Goal: Task Accomplishment & Management: Complete application form

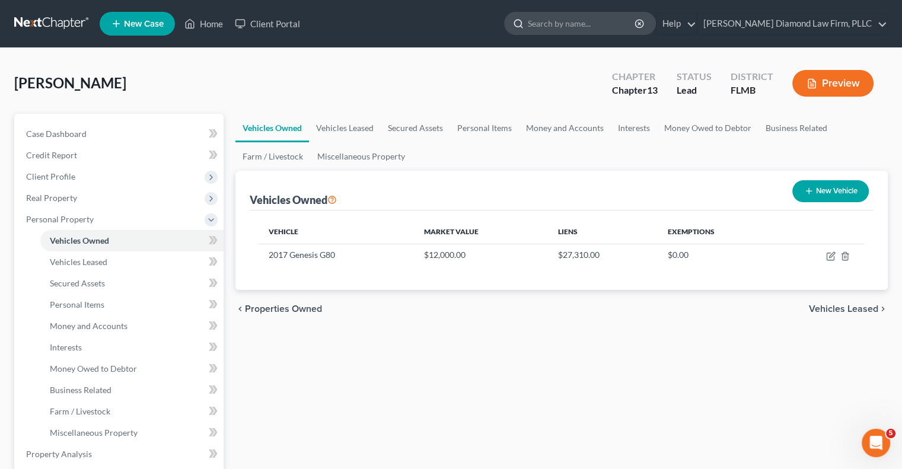
click at [587, 27] on input "search" at bounding box center [582, 23] width 109 height 22
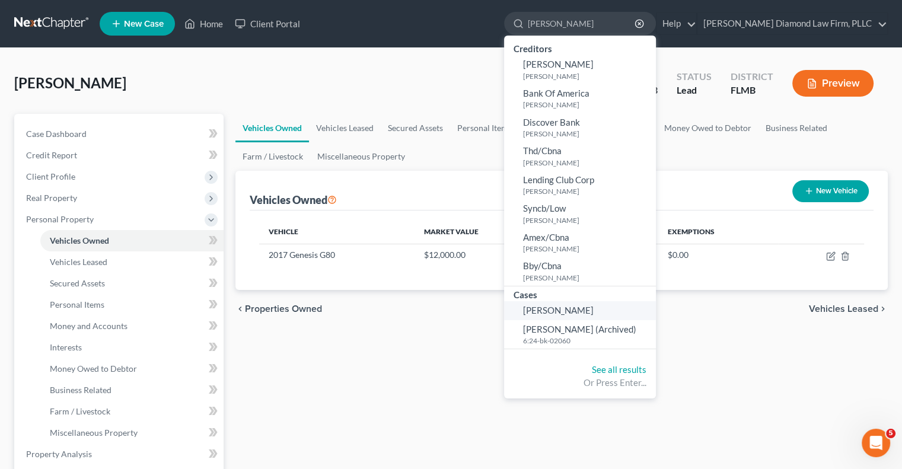
type input "[PERSON_NAME]"
click at [594, 310] on span "[PERSON_NAME]" at bounding box center [558, 310] width 71 height 11
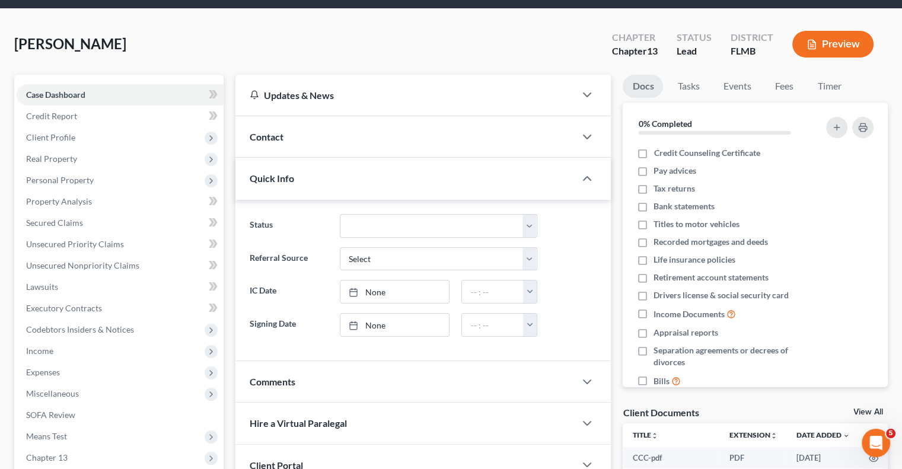
scroll to position [59, 0]
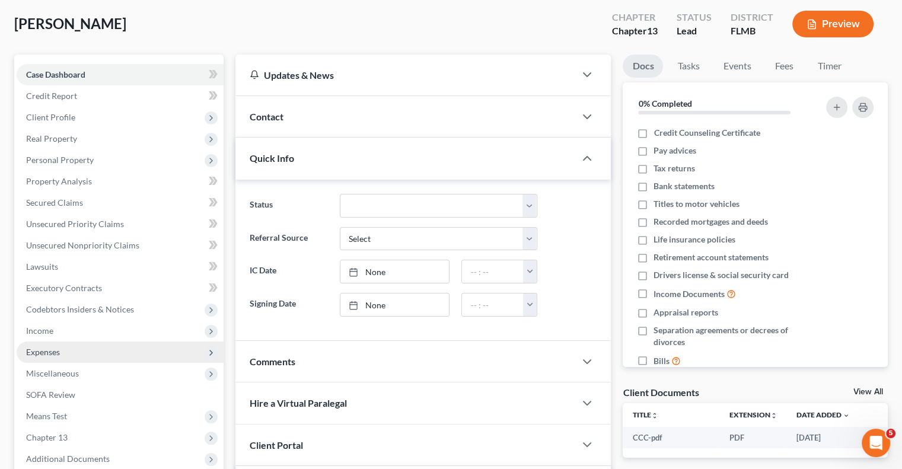
click at [55, 348] on span "Expenses" at bounding box center [43, 352] width 34 height 10
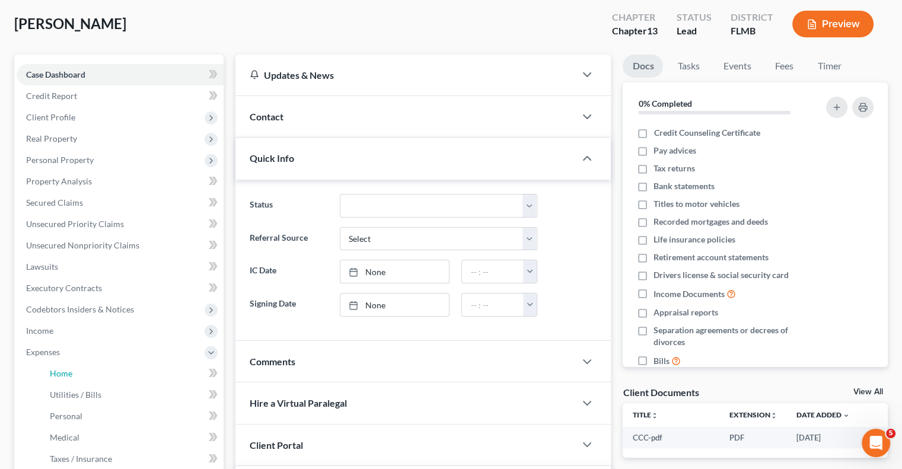
drag, startPoint x: 62, startPoint y: 371, endPoint x: 230, endPoint y: 351, distance: 169.1
click at [62, 371] on span "Home" at bounding box center [61, 373] width 23 height 10
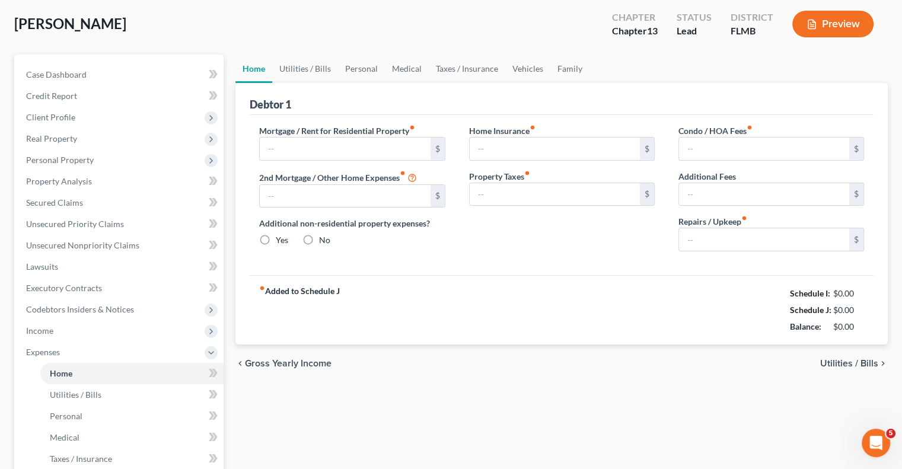
type input "1,886.49"
type input "0.00"
radio input "true"
type input "0.00"
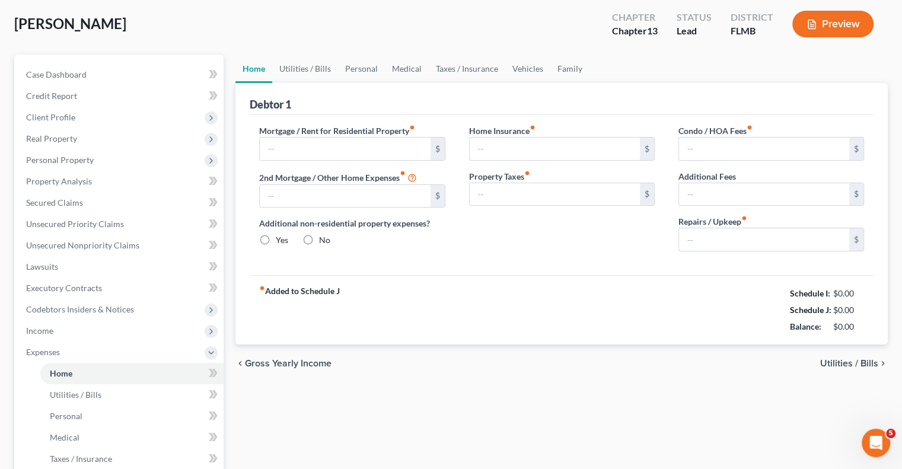
type input "0.00"
type input "300.00"
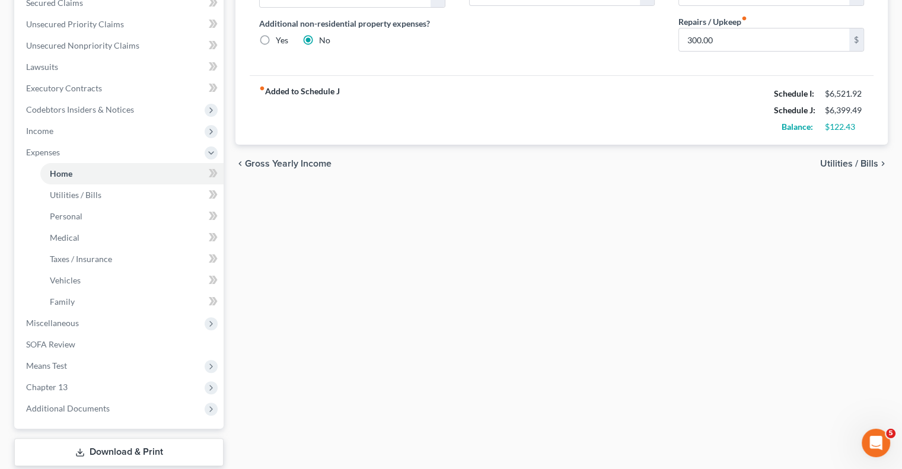
scroll to position [297, 0]
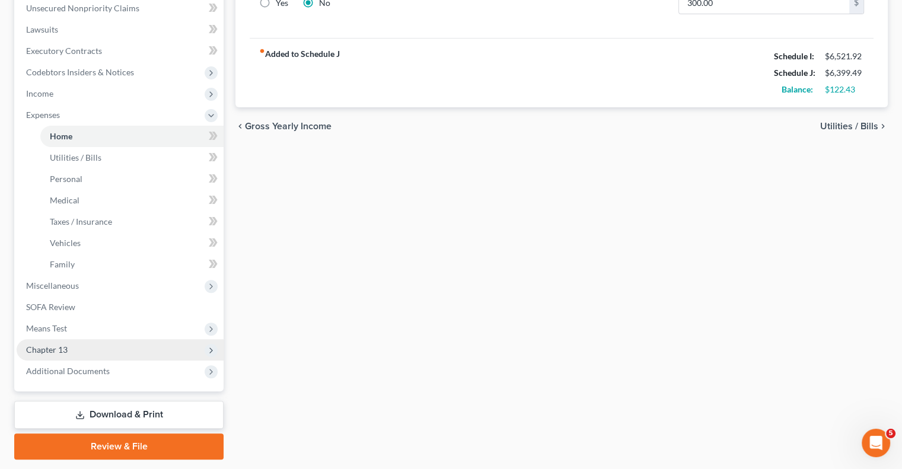
click at [35, 351] on span "Chapter 13" at bounding box center [47, 350] width 42 height 10
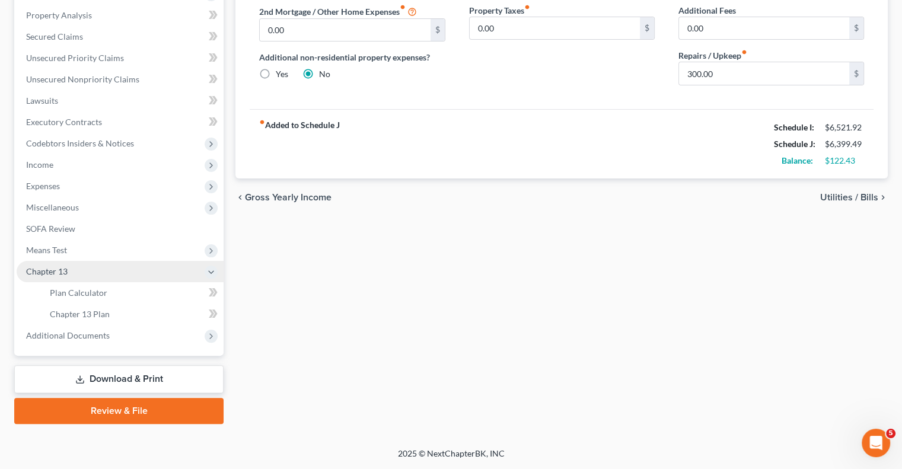
scroll to position [224, 0]
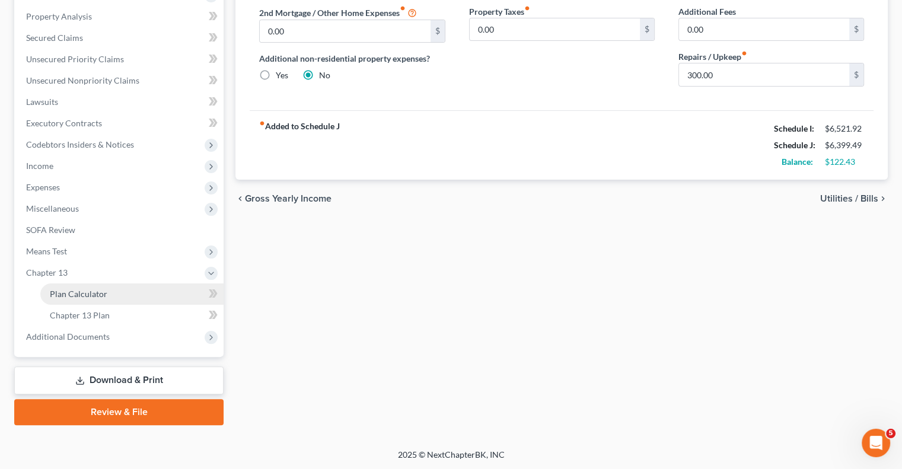
click at [106, 294] on link "Plan Calculator" at bounding box center [131, 294] width 183 height 21
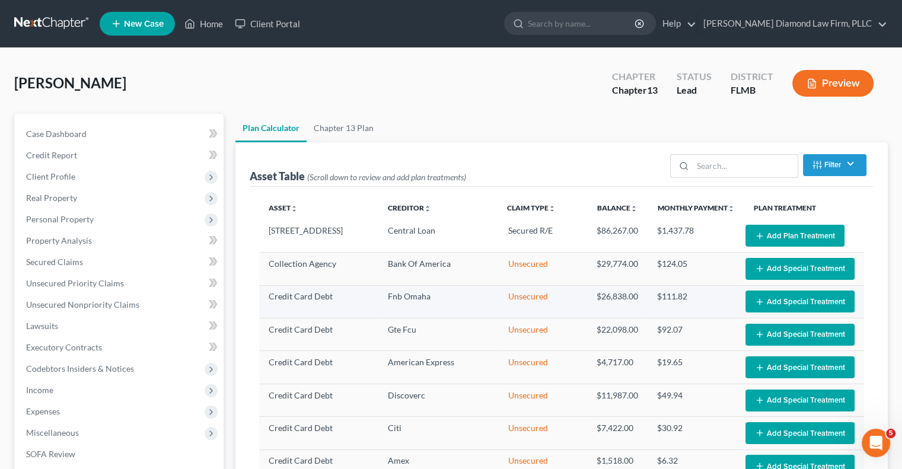
select select "59"
click at [801, 232] on button "Add Plan Treatment" at bounding box center [795, 236] width 99 height 22
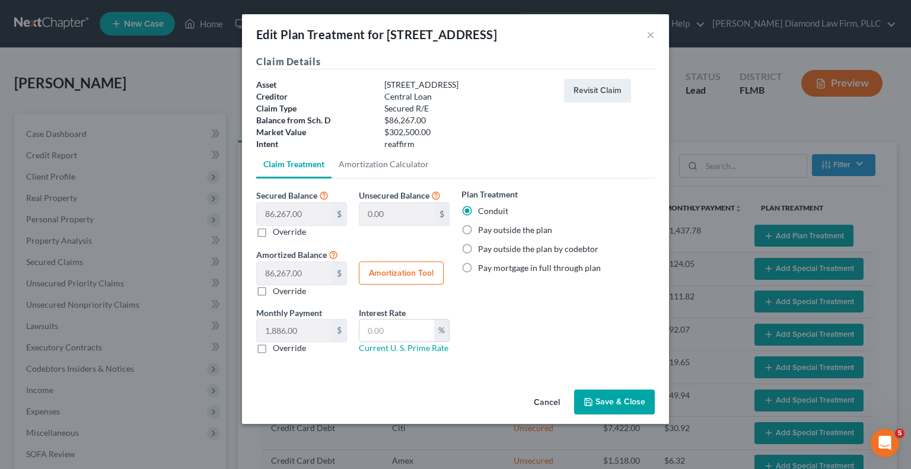
click at [596, 399] on button "Save & Close" at bounding box center [614, 402] width 81 height 25
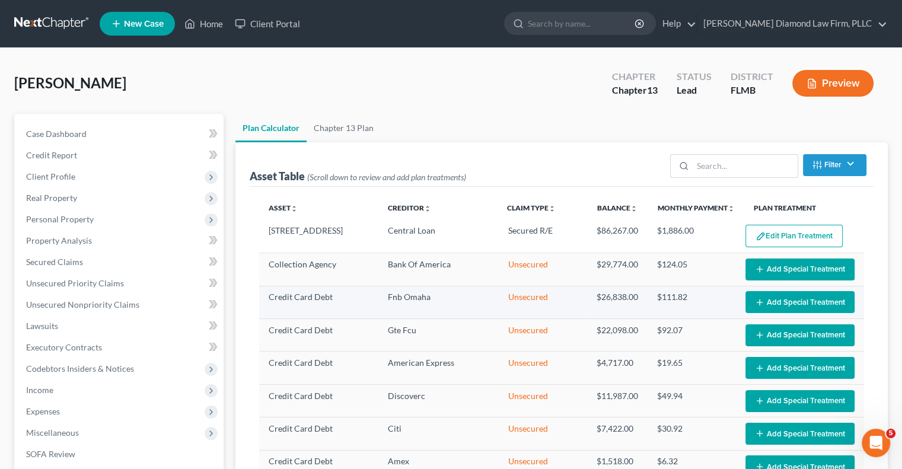
select select "59"
click at [829, 265] on button "Add Special Treatment" at bounding box center [800, 270] width 109 height 22
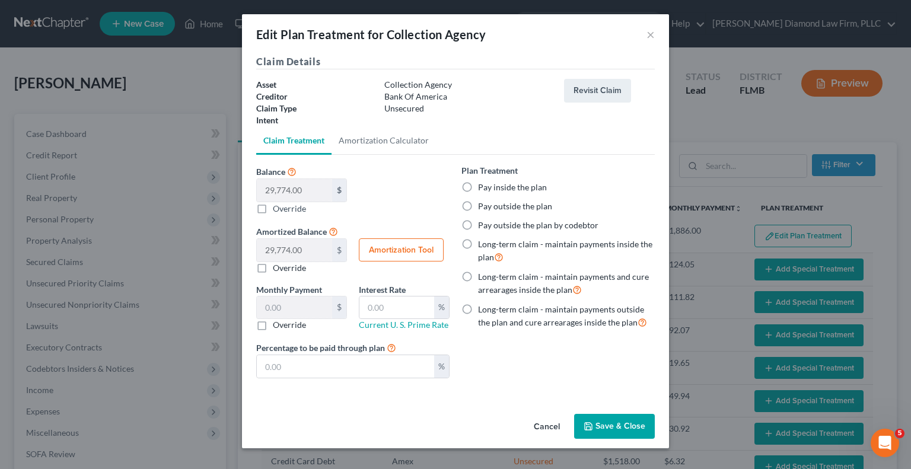
click at [622, 423] on button "Save & Close" at bounding box center [614, 426] width 81 height 25
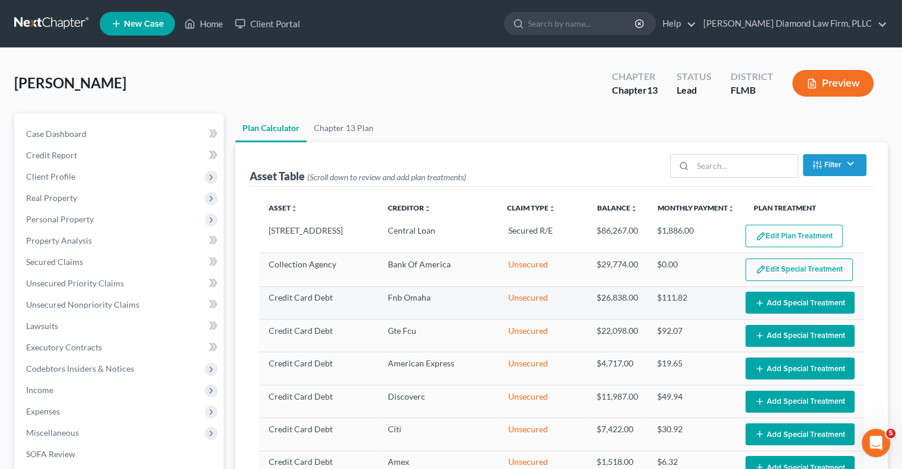
click at [763, 306] on button "Add Special Treatment" at bounding box center [800, 303] width 109 height 22
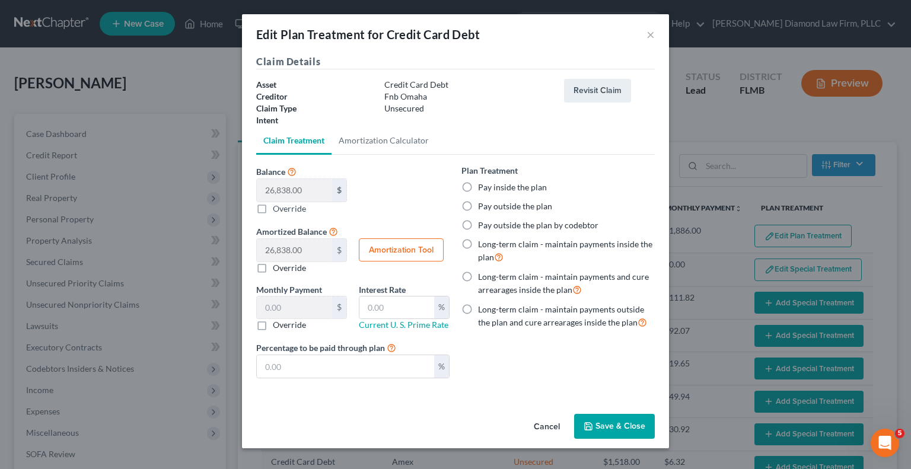
select select "59"
click at [616, 418] on button "Save & Close" at bounding box center [614, 426] width 81 height 25
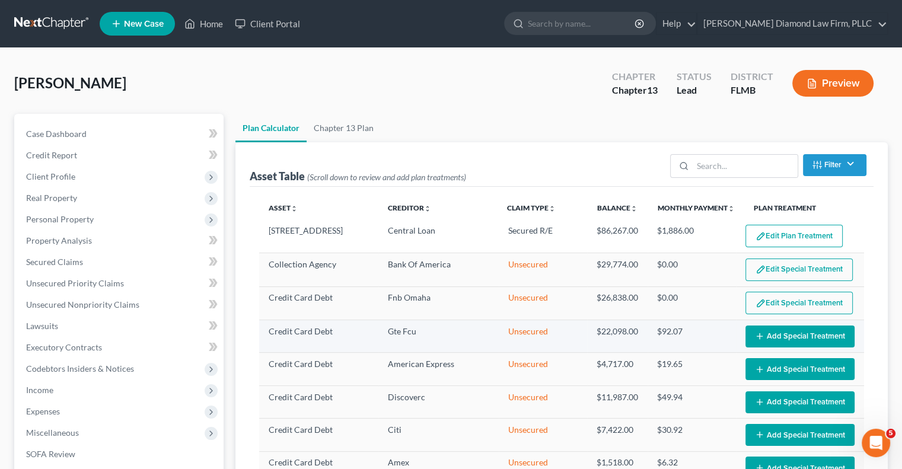
select select "59"
click at [756, 344] on button "Add Special Treatment" at bounding box center [800, 337] width 109 height 22
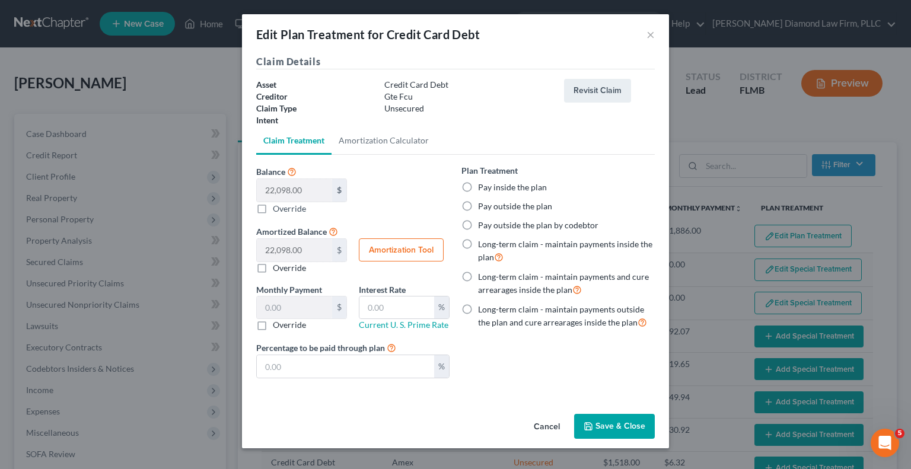
click at [605, 418] on button "Save & Close" at bounding box center [614, 426] width 81 height 25
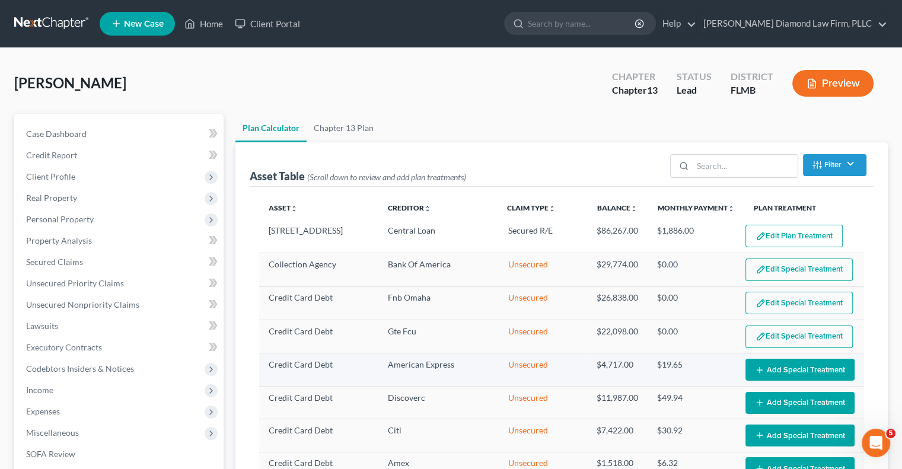
select select "59"
click at [767, 367] on button "Add Special Treatment" at bounding box center [800, 370] width 109 height 22
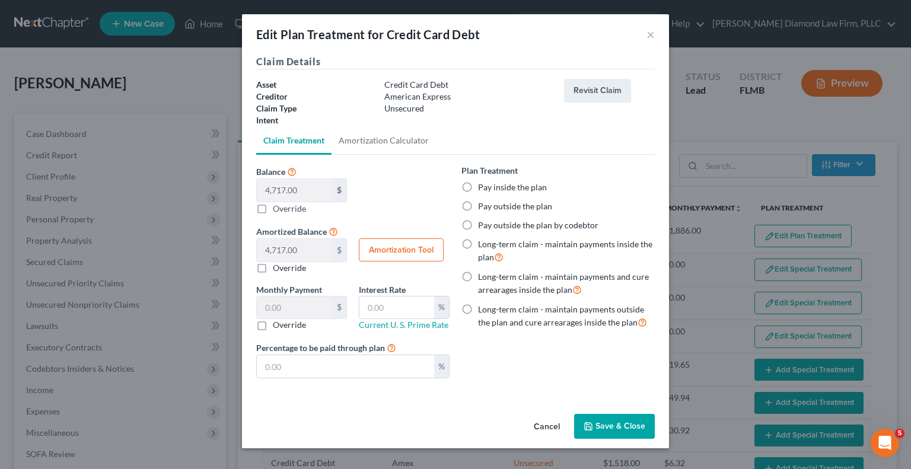
click at [628, 419] on button "Save & Close" at bounding box center [614, 426] width 81 height 25
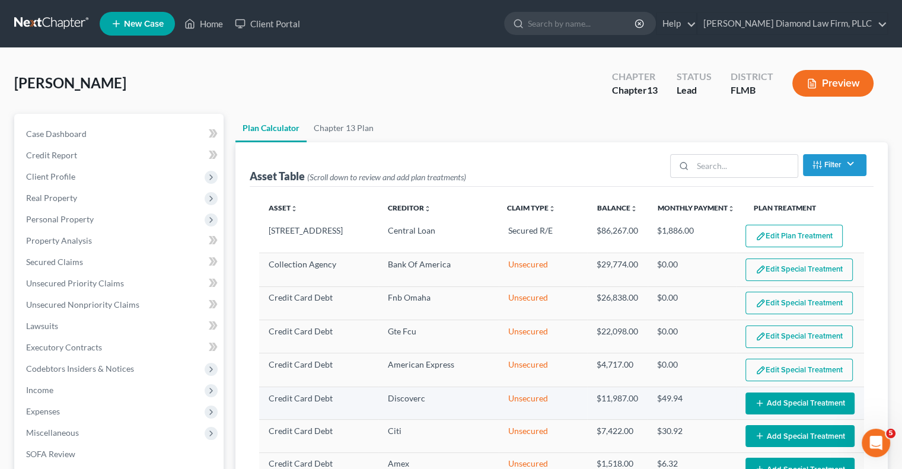
select select "59"
click at [767, 399] on button "Add Special Treatment" at bounding box center [800, 404] width 109 height 22
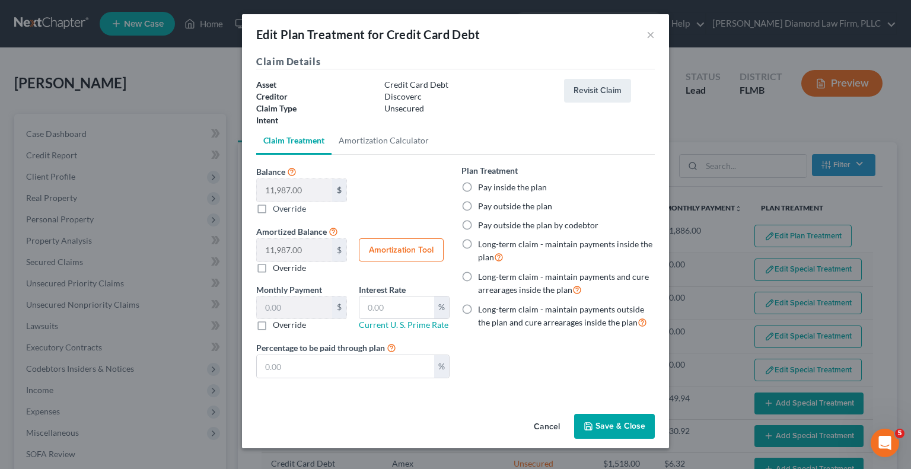
click at [596, 419] on button "Save & Close" at bounding box center [614, 426] width 81 height 25
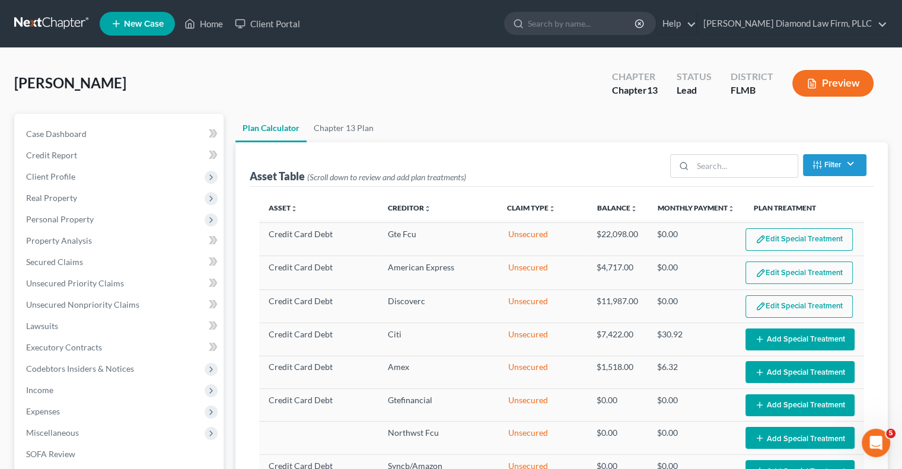
scroll to position [119, 0]
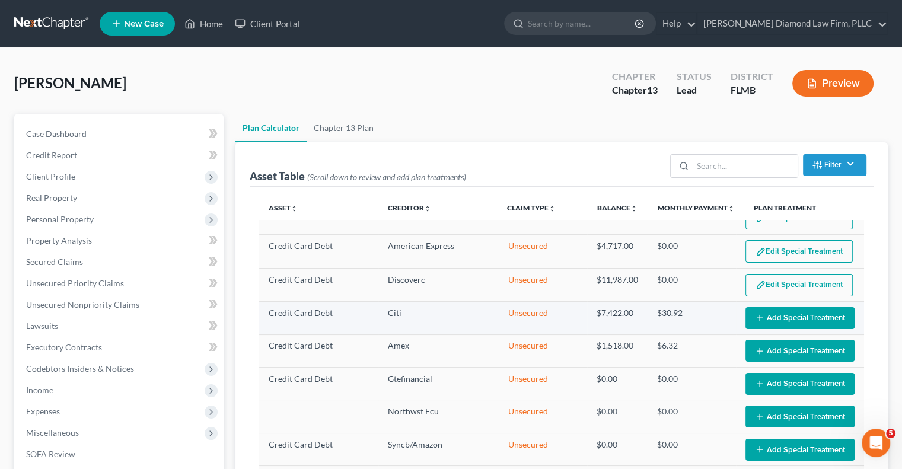
select select "59"
click at [753, 320] on button "Add Special Treatment" at bounding box center [800, 318] width 109 height 22
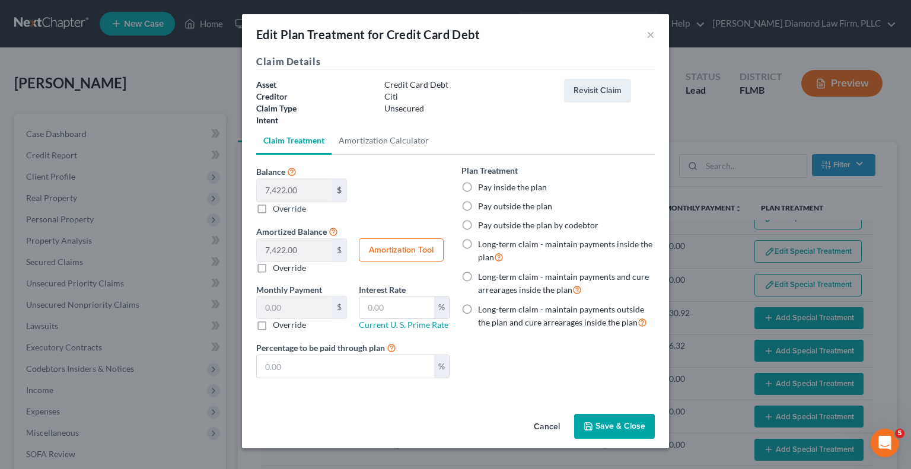
click at [604, 434] on button "Save & Close" at bounding box center [614, 426] width 81 height 25
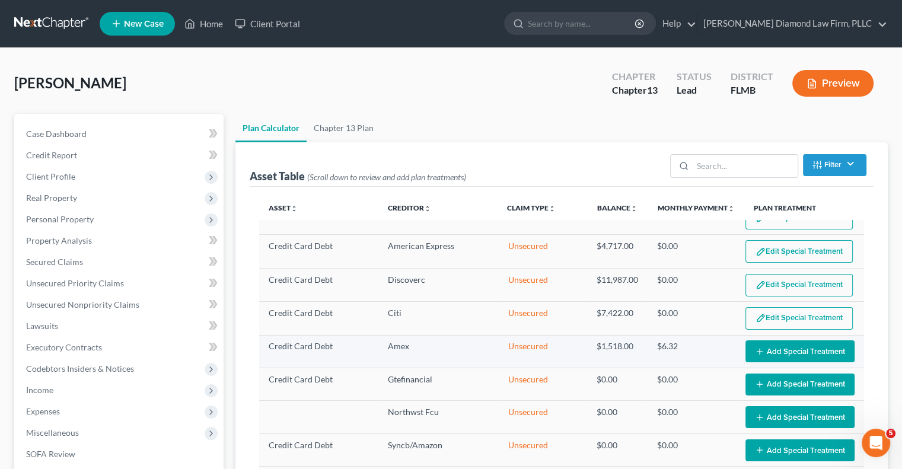
select select "59"
click at [749, 353] on button "Add Special Treatment" at bounding box center [800, 352] width 109 height 22
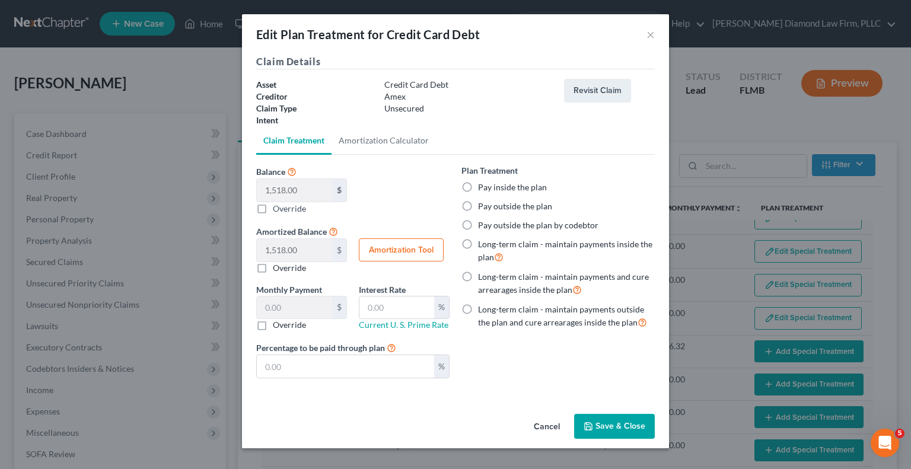
click at [632, 427] on button "Save & Close" at bounding box center [614, 426] width 81 height 25
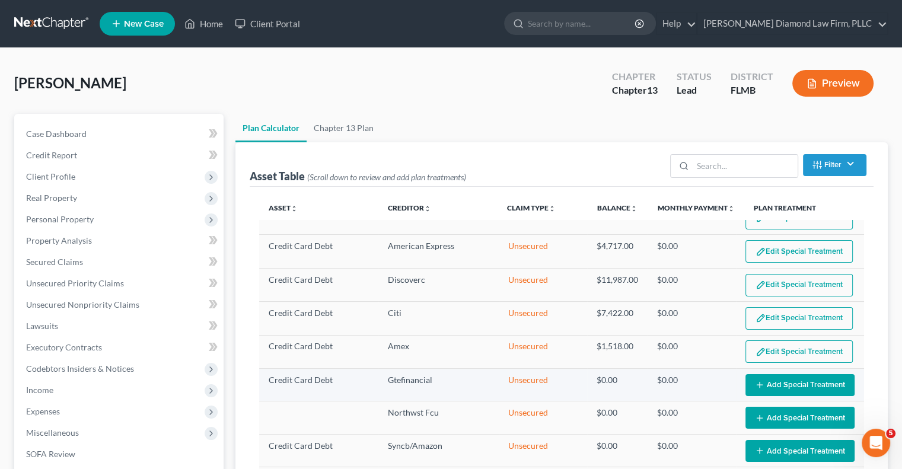
select select "59"
click at [746, 383] on button "Add Special Treatment" at bounding box center [800, 385] width 109 height 22
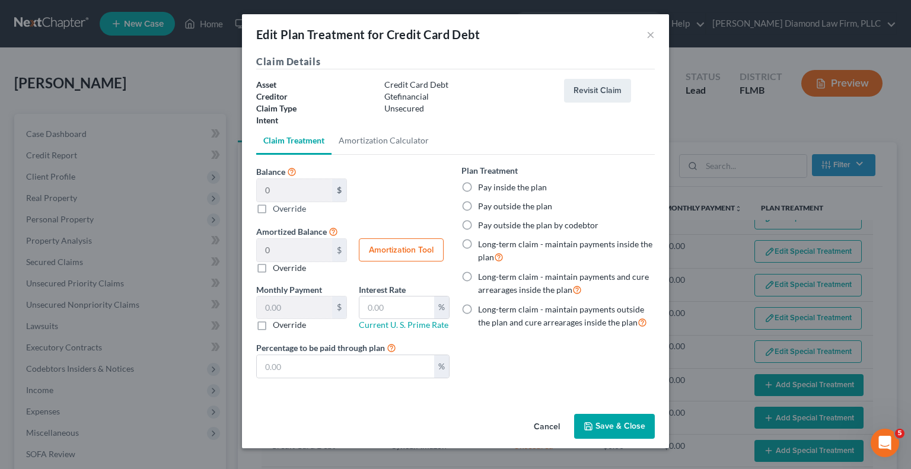
click at [615, 427] on button "Save & Close" at bounding box center [614, 426] width 81 height 25
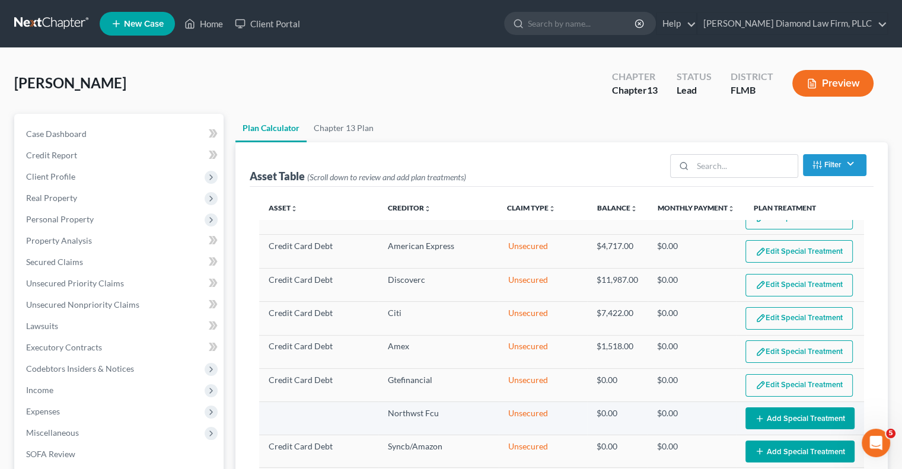
select select "59"
click at [753, 408] on button "Add Special Treatment" at bounding box center [800, 419] width 109 height 22
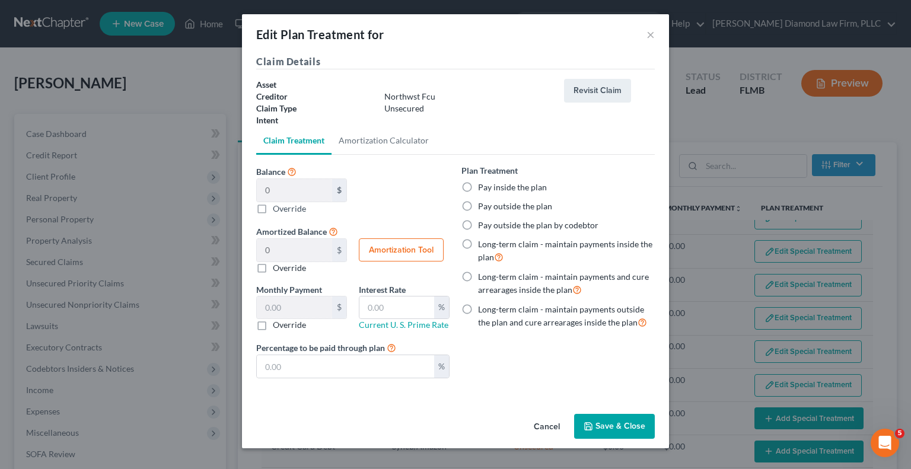
click at [630, 421] on button "Save & Close" at bounding box center [614, 426] width 81 height 25
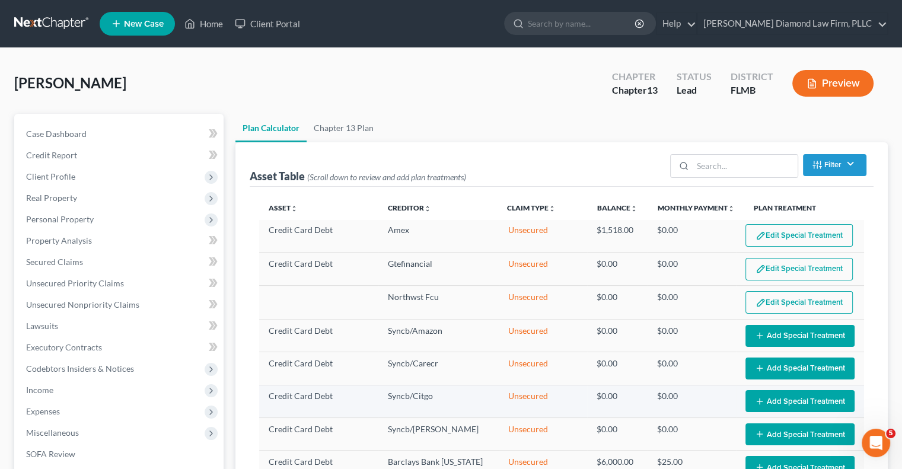
scroll to position [237, 0]
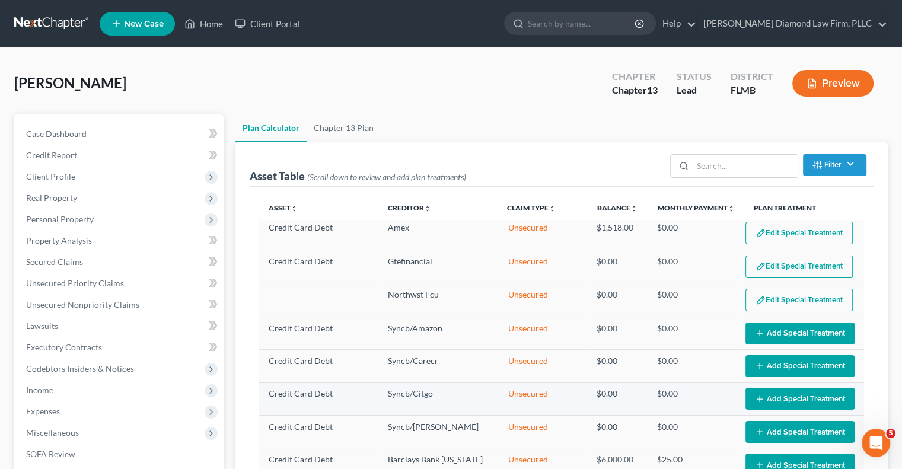
select select "59"
click at [755, 329] on icon "button" at bounding box center [759, 333] width 9 height 9
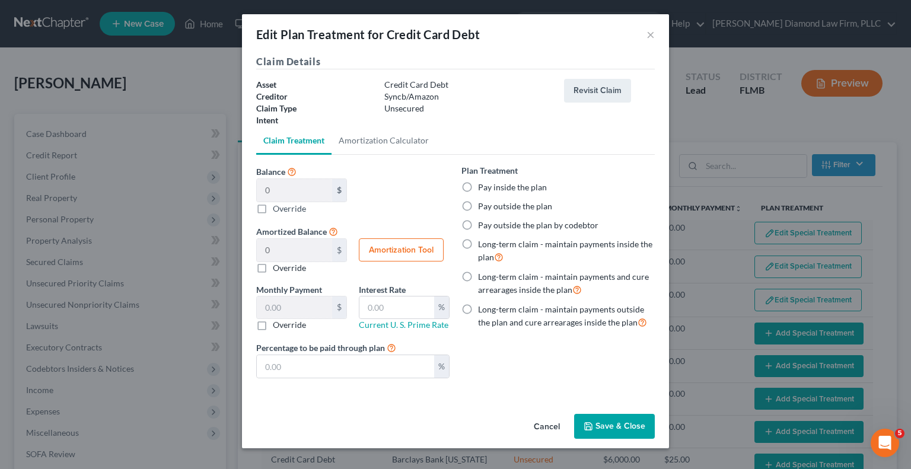
click at [604, 422] on button "Save & Close" at bounding box center [614, 426] width 81 height 25
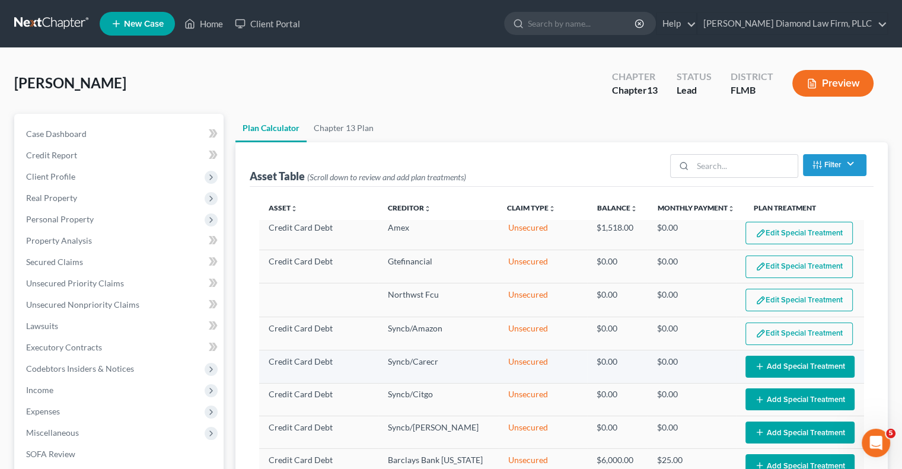
select select "59"
click at [759, 368] on button "Add Special Treatment" at bounding box center [800, 367] width 109 height 22
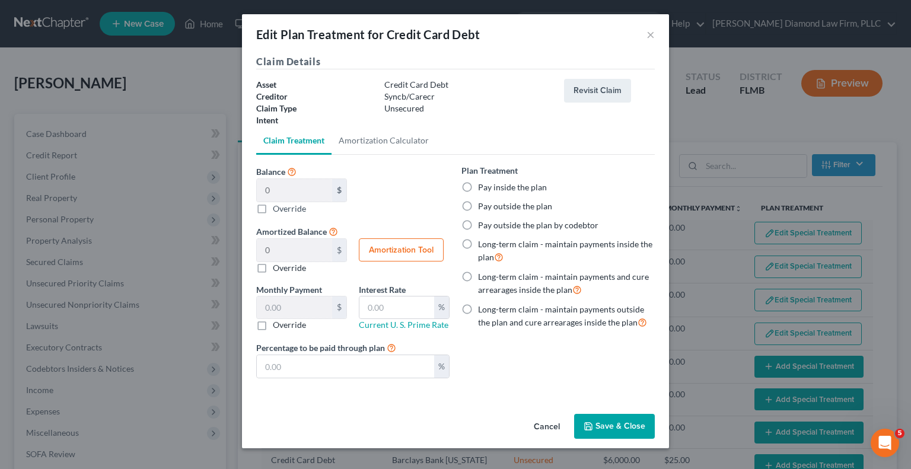
click at [609, 431] on button "Save & Close" at bounding box center [614, 426] width 81 height 25
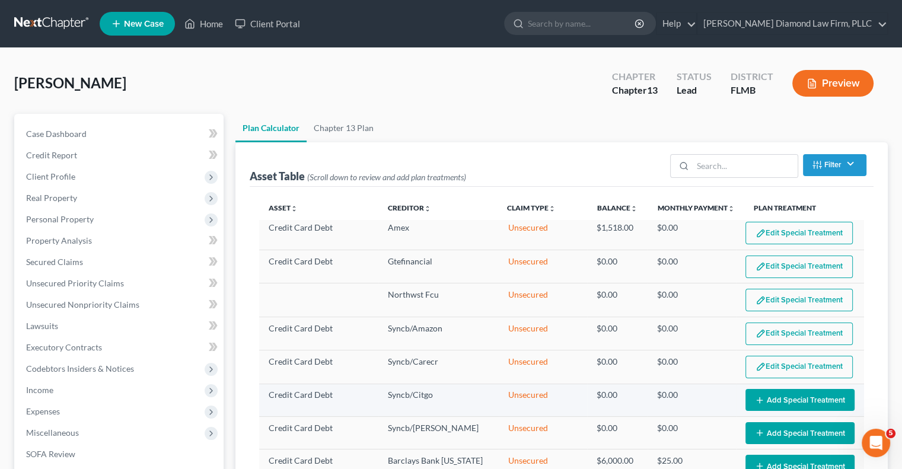
select select "59"
click at [761, 392] on button "Add Special Treatment" at bounding box center [800, 400] width 109 height 22
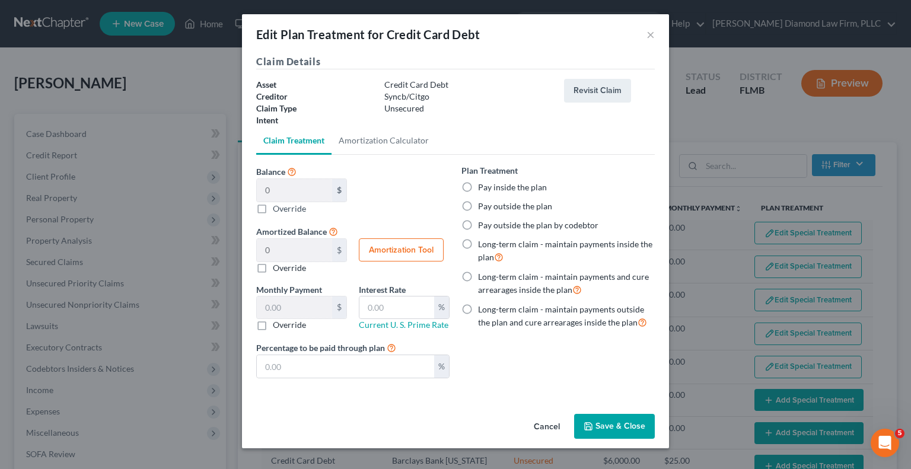
click at [618, 427] on button "Save & Close" at bounding box center [614, 426] width 81 height 25
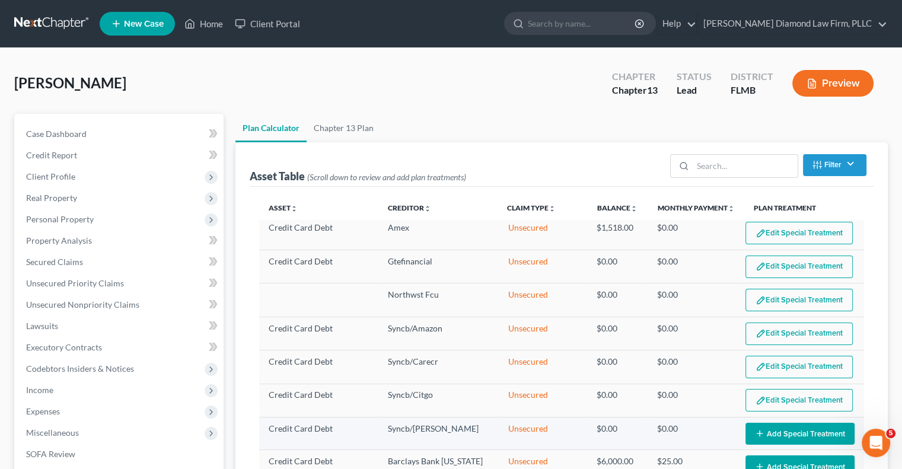
select select "59"
click at [758, 423] on button "Add Special Treatment" at bounding box center [800, 434] width 109 height 22
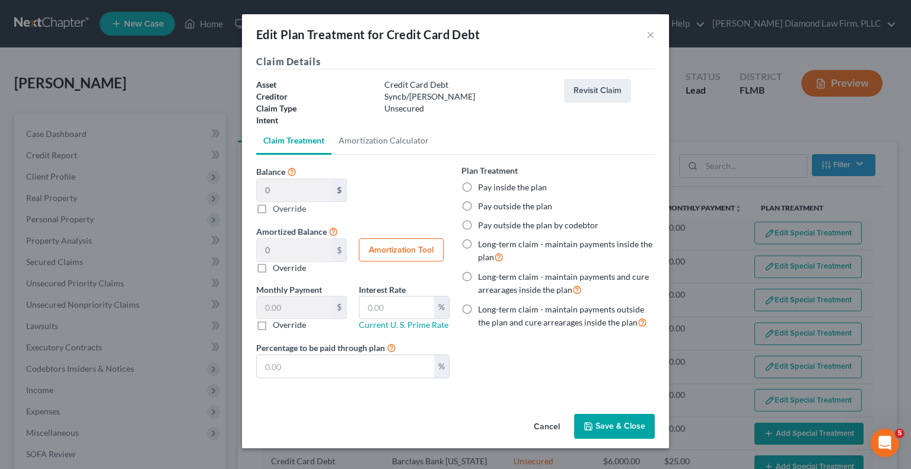
click at [610, 434] on button "Save & Close" at bounding box center [614, 426] width 81 height 25
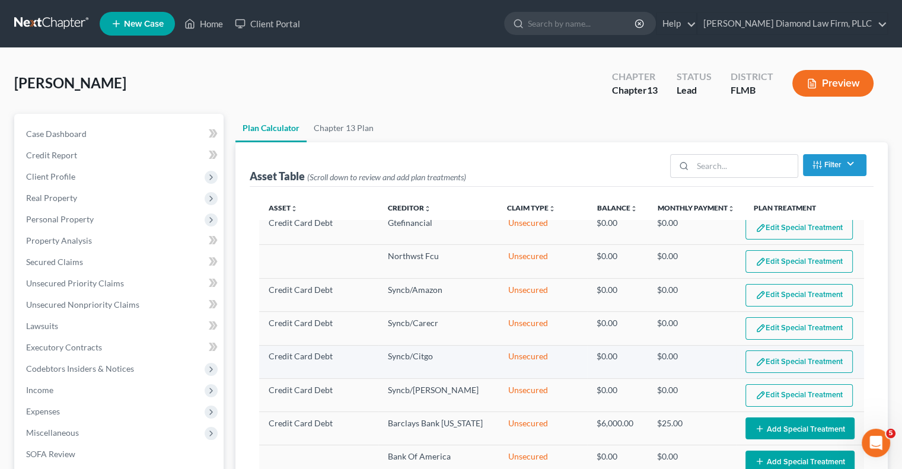
scroll to position [297, 0]
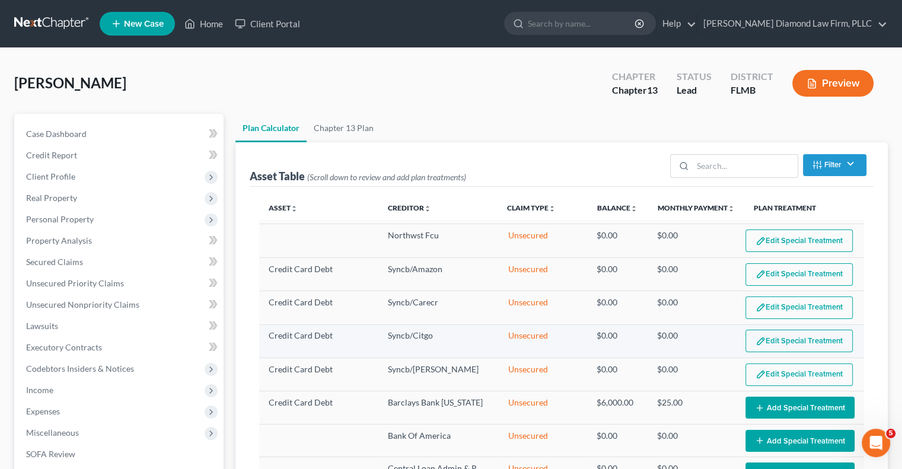
select select "59"
click at [831, 400] on button "Add Special Treatment" at bounding box center [800, 408] width 109 height 22
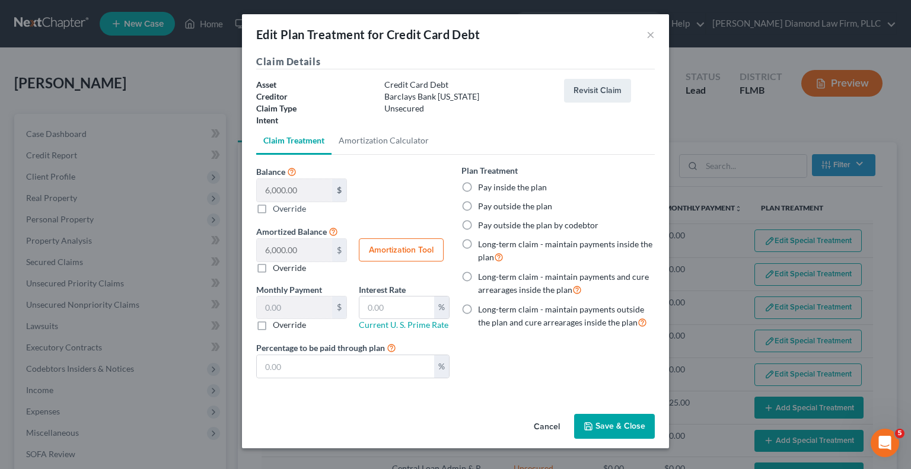
click at [619, 431] on button "Save & Close" at bounding box center [614, 426] width 81 height 25
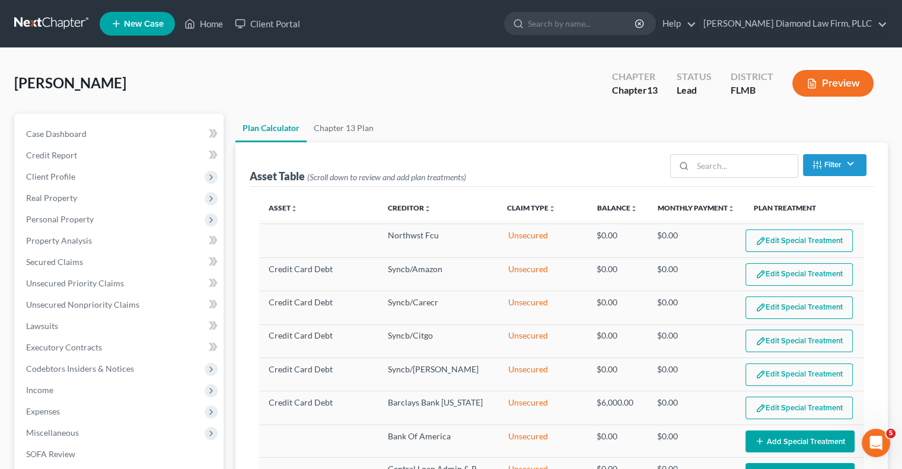
scroll to position [356, 0]
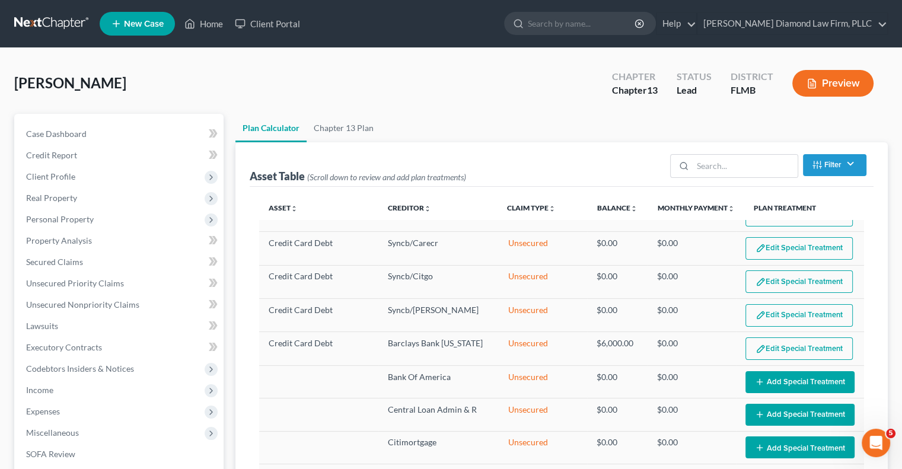
select select "59"
click at [804, 371] on button "Add Special Treatment" at bounding box center [800, 382] width 109 height 22
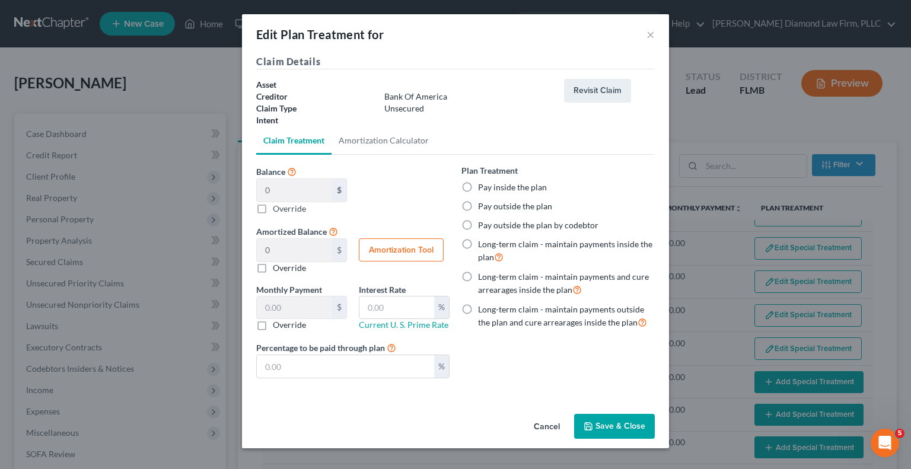
click at [601, 431] on button "Save & Close" at bounding box center [614, 426] width 81 height 25
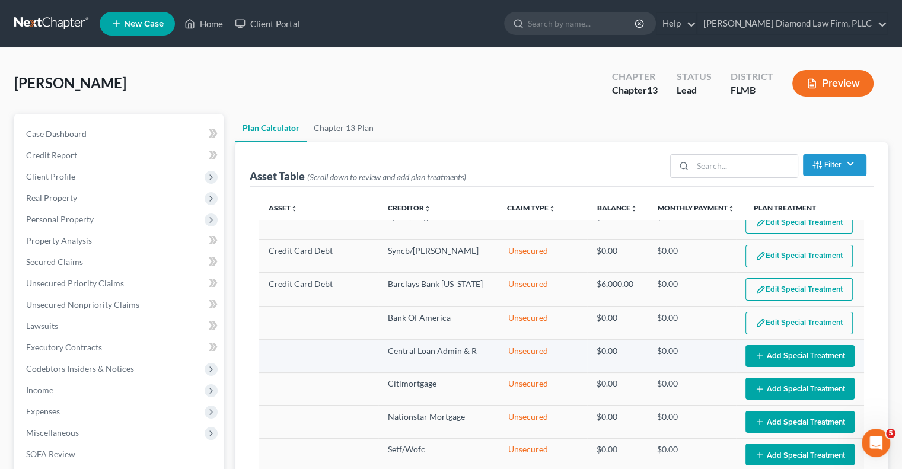
select select "59"
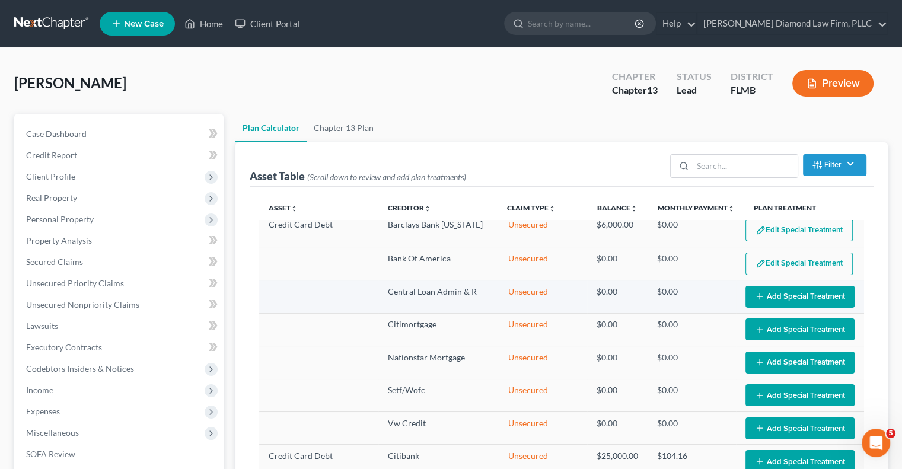
click at [776, 297] on button "Add Special Treatment" at bounding box center [800, 297] width 109 height 22
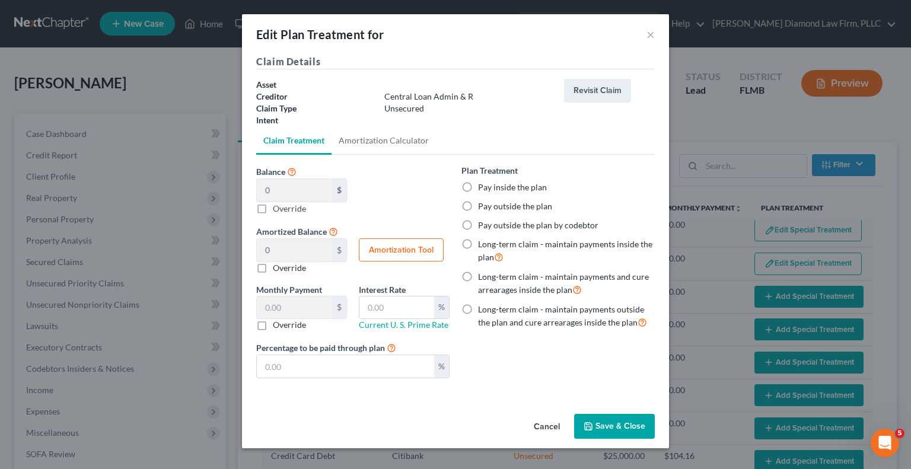
click at [634, 420] on button "Save & Close" at bounding box center [614, 426] width 81 height 25
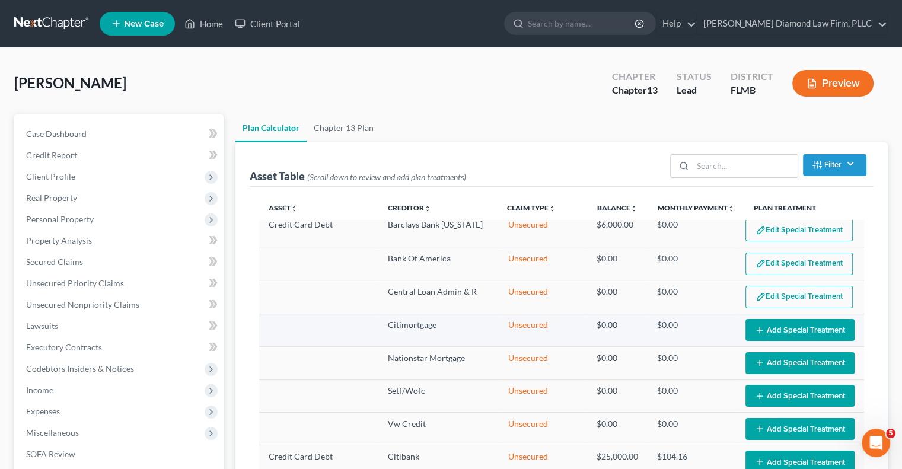
select select "59"
click at [768, 327] on button "Add Special Treatment" at bounding box center [800, 330] width 109 height 22
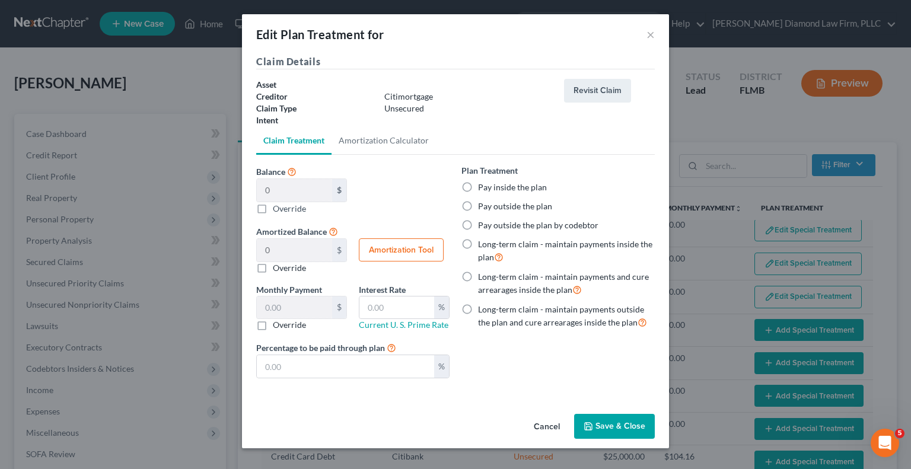
click at [623, 429] on button "Save & Close" at bounding box center [614, 426] width 81 height 25
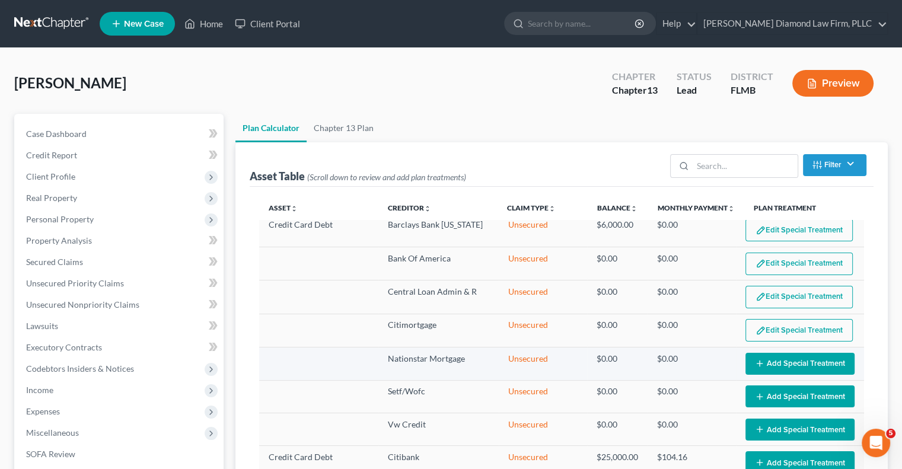
click at [814, 355] on button "Add Special Treatment" at bounding box center [800, 364] width 109 height 22
select select "59"
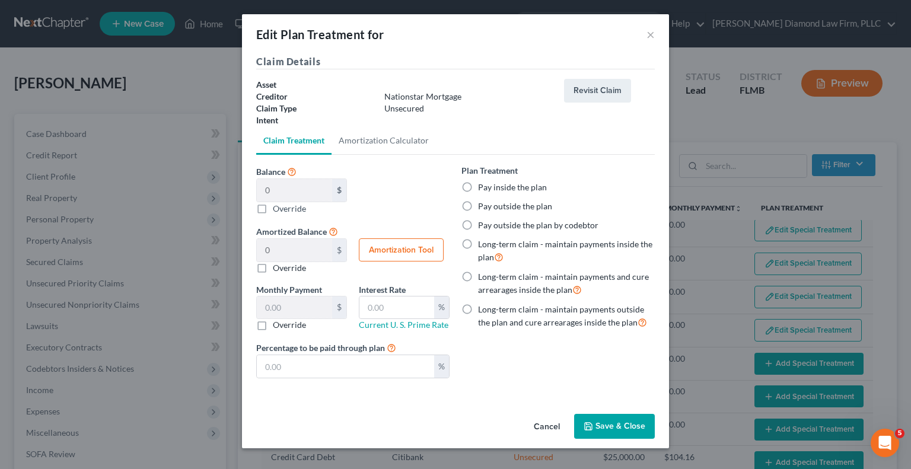
click at [632, 424] on button "Save & Close" at bounding box center [614, 426] width 81 height 25
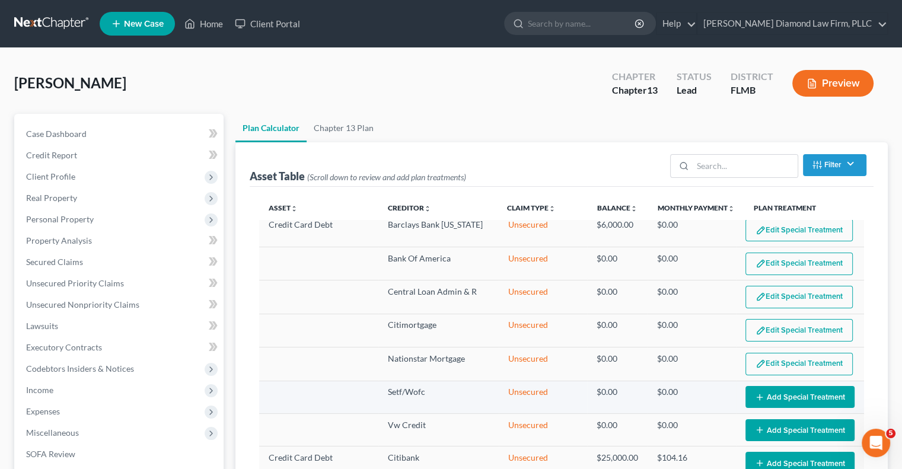
select select "59"
click at [755, 393] on icon "button" at bounding box center [759, 397] width 9 height 9
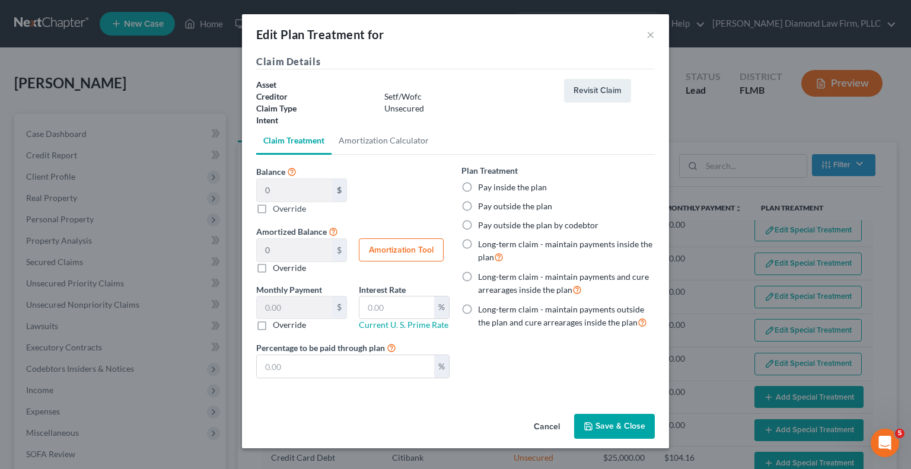
click at [613, 435] on button "Save & Close" at bounding box center [614, 426] width 81 height 25
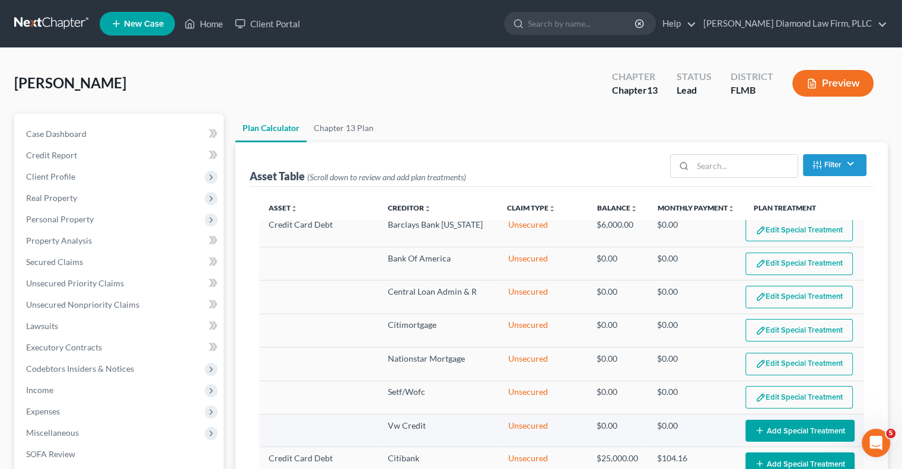
click at [756, 420] on button "Add Special Treatment" at bounding box center [800, 431] width 109 height 22
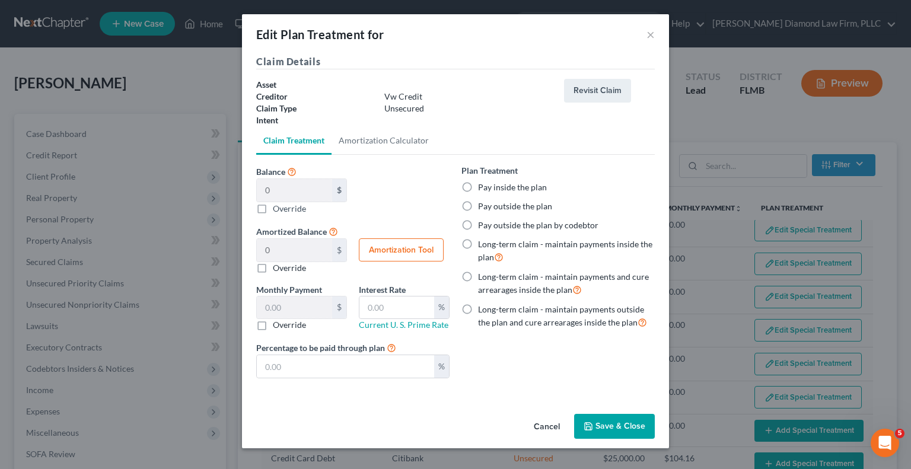
click at [650, 417] on button "Save & Close" at bounding box center [614, 426] width 81 height 25
select select "59"
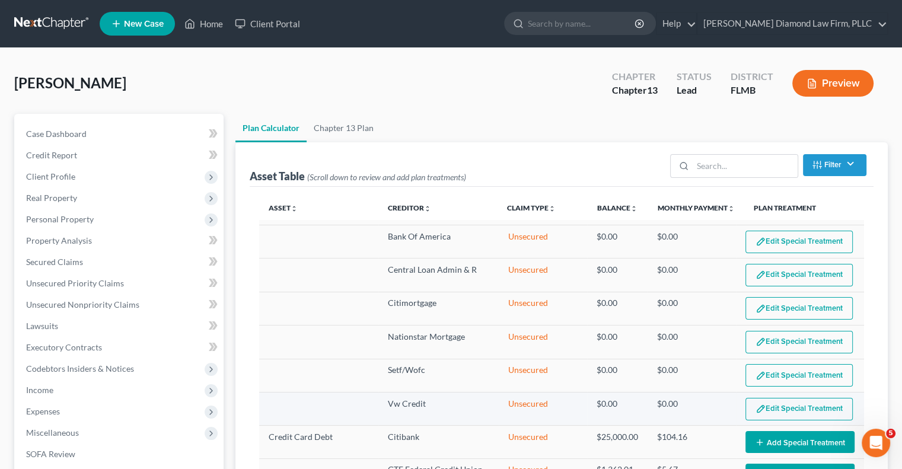
scroll to position [518, 0]
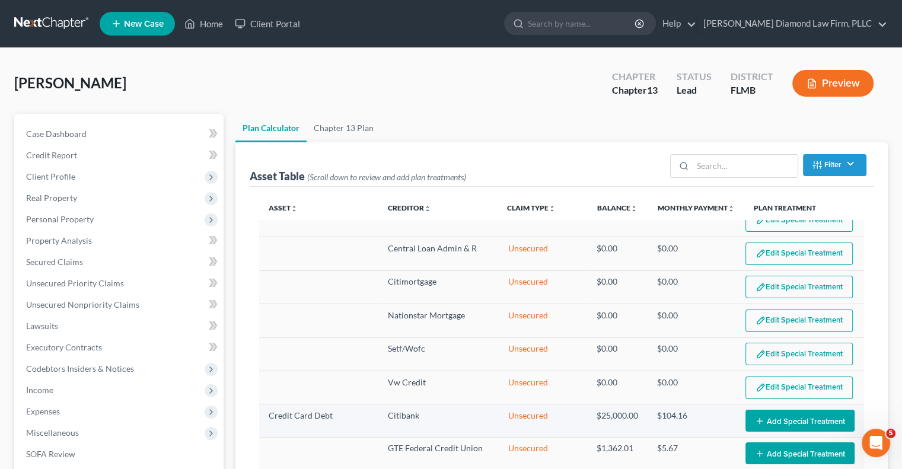
click at [767, 410] on button "Add Special Treatment" at bounding box center [800, 421] width 109 height 22
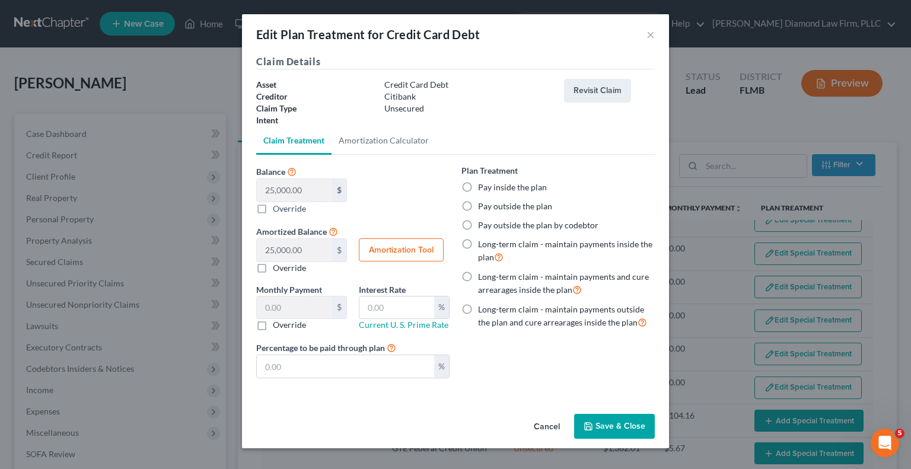
click at [608, 430] on button "Save & Close" at bounding box center [614, 426] width 81 height 25
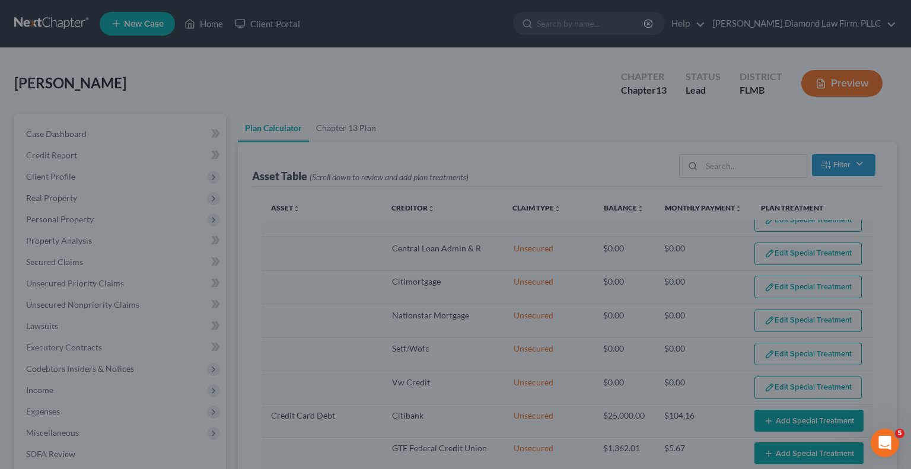
select select "59"
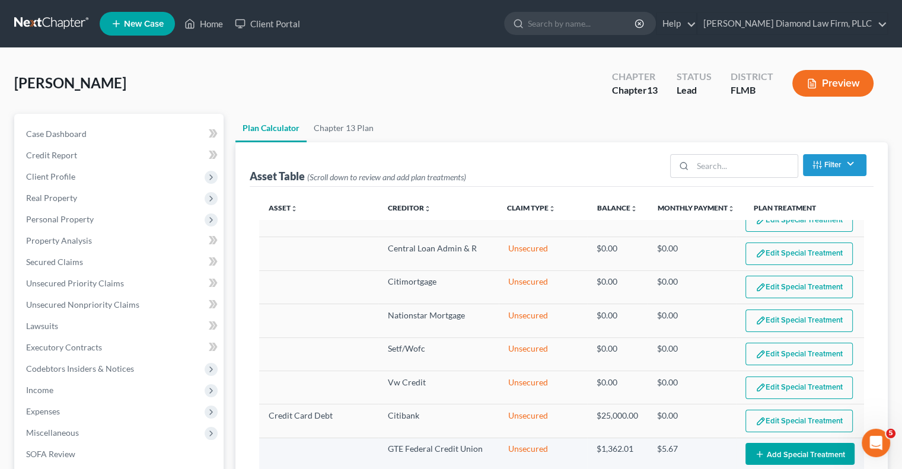
click at [774, 443] on button "Add Special Treatment" at bounding box center [800, 454] width 109 height 22
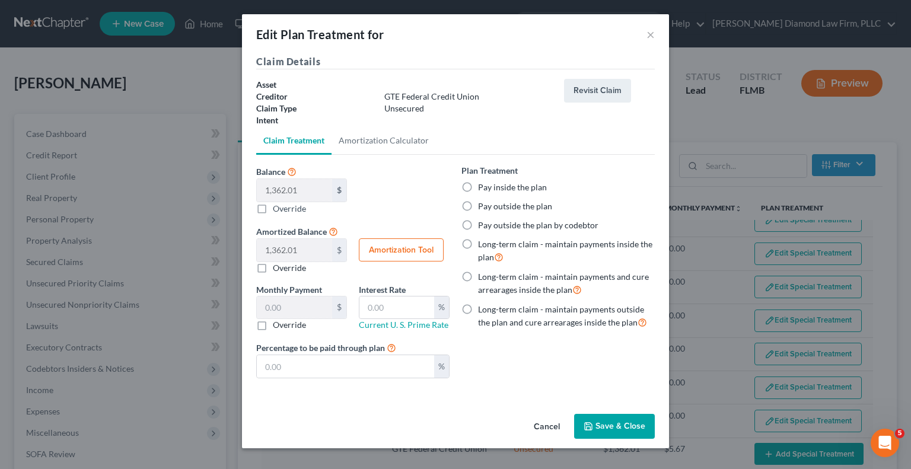
click at [643, 429] on button "Save & Close" at bounding box center [614, 426] width 81 height 25
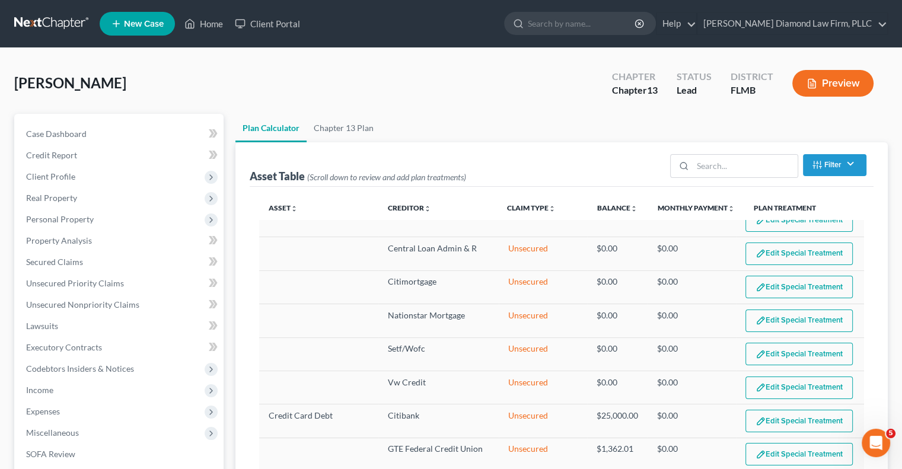
scroll to position [519, 0]
select select "59"
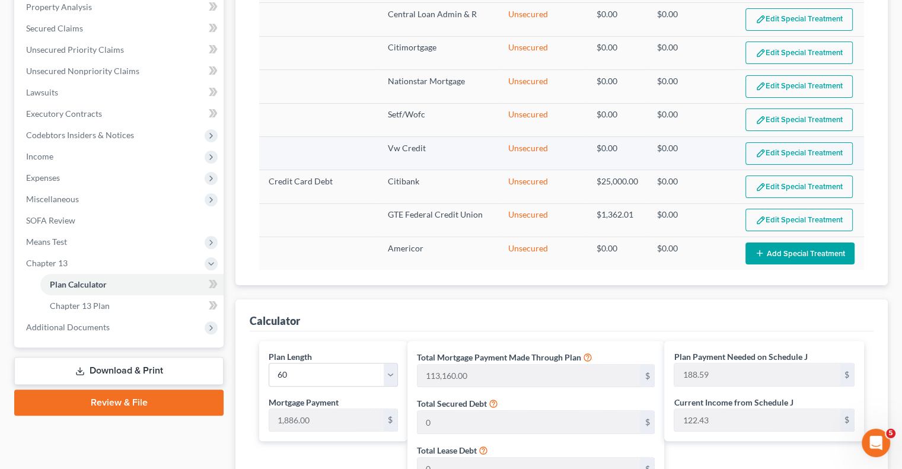
scroll to position [237, 0]
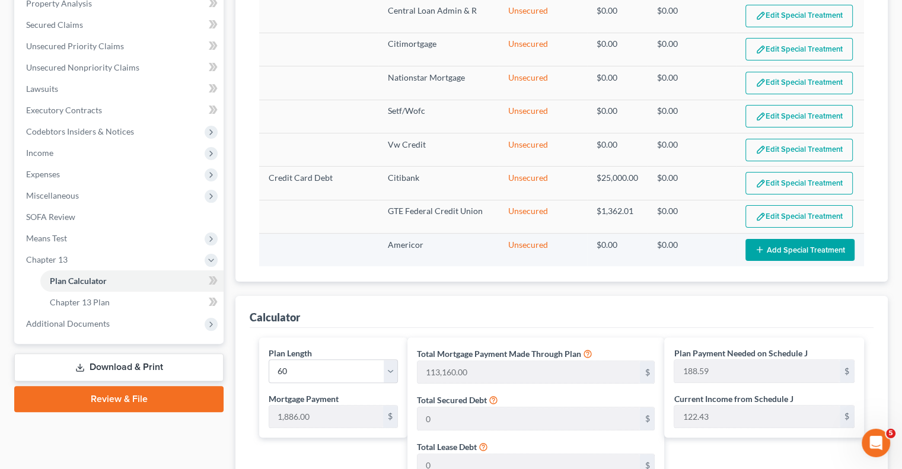
click at [751, 247] on button "Add Special Treatment" at bounding box center [800, 250] width 109 height 22
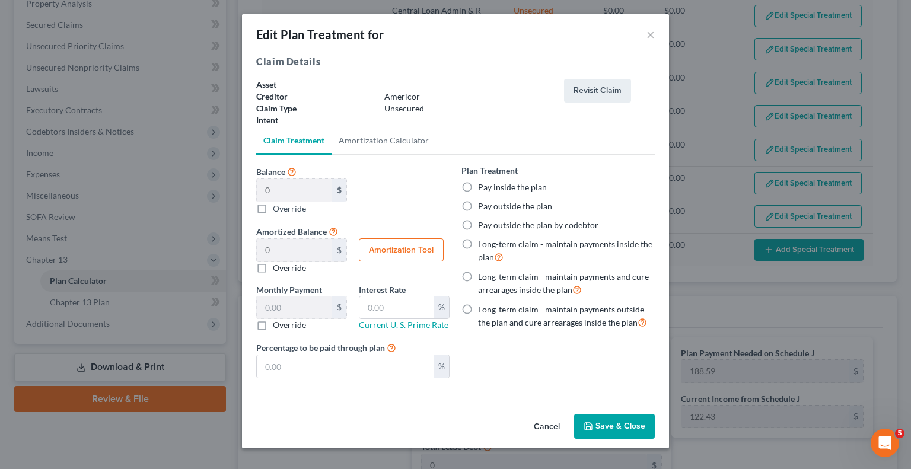
click at [812, 244] on div "Edit Plan Treatment for × Claim Details Asset Creditor Americor Claim Type Unse…" at bounding box center [455, 234] width 911 height 469
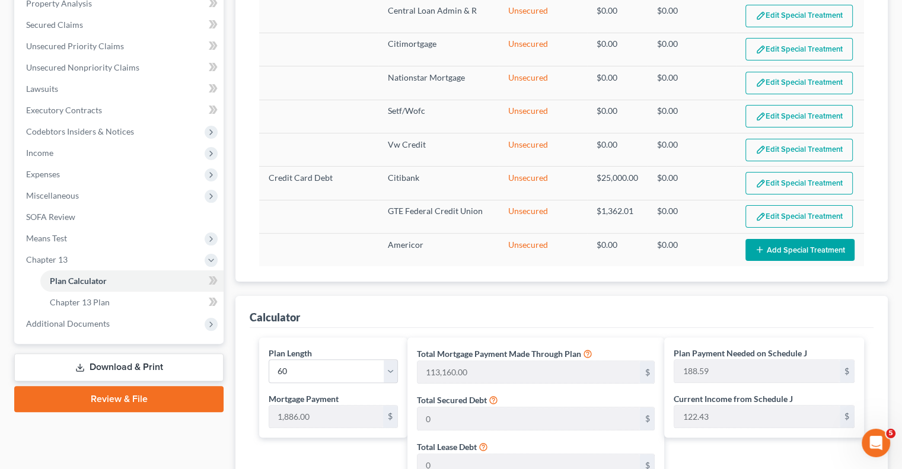
click at [812, 244] on button "Add Special Treatment" at bounding box center [800, 250] width 109 height 22
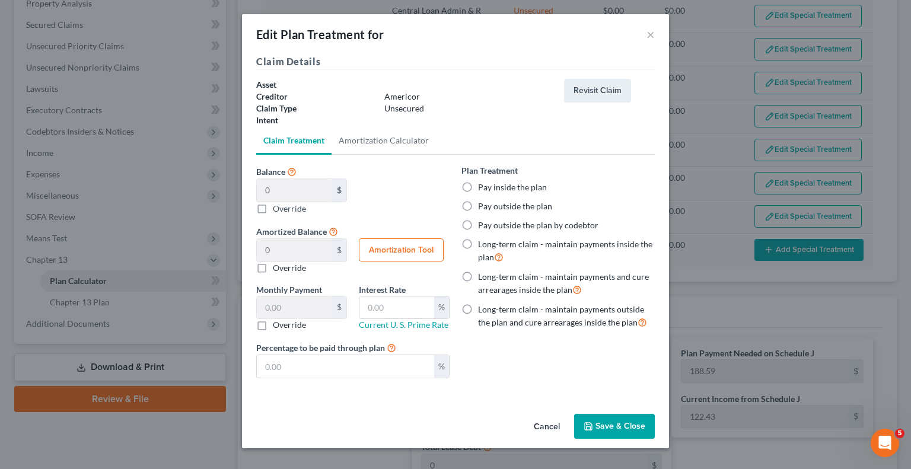
click at [624, 425] on button "Save & Close" at bounding box center [614, 426] width 81 height 25
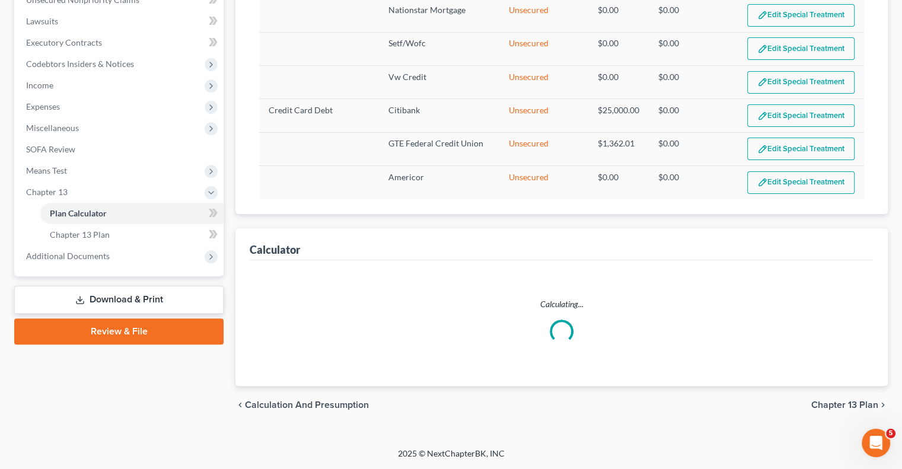
select select "59"
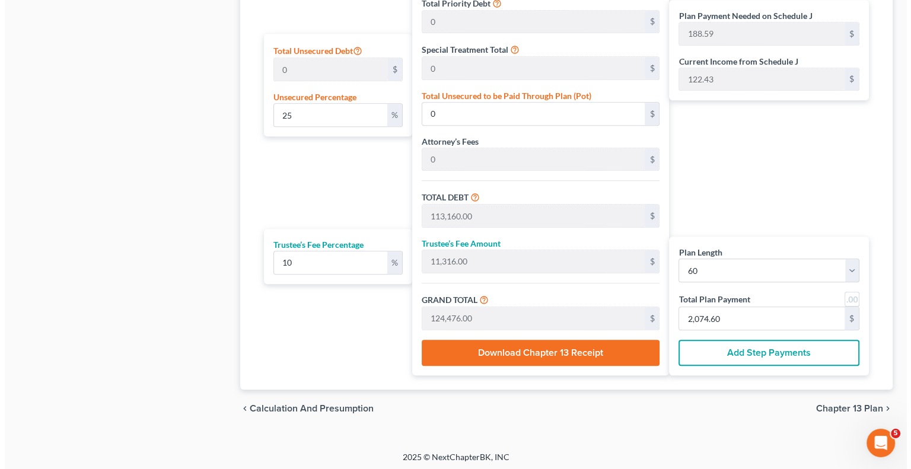
scroll to position [730, 0]
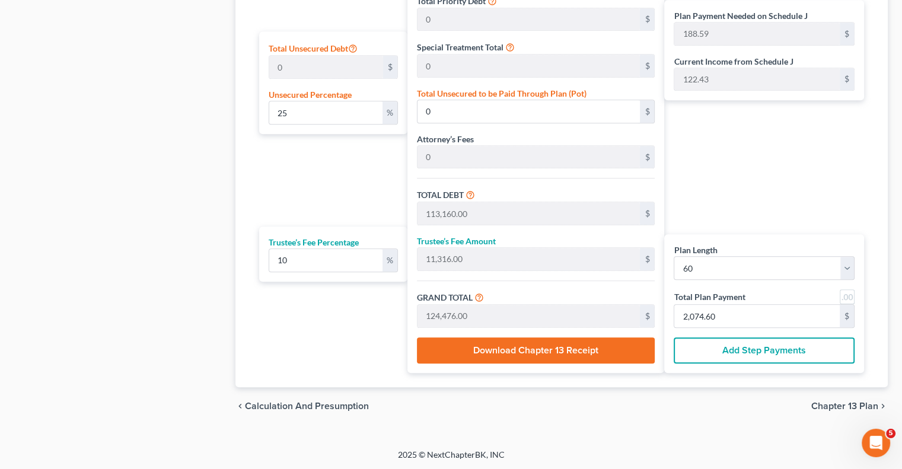
click at [726, 351] on button "Add Step Payments" at bounding box center [764, 351] width 181 height 26
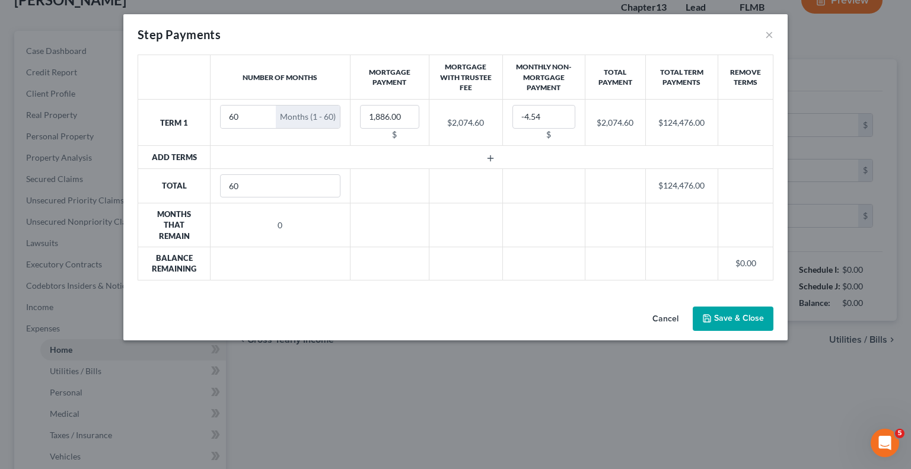
type input "1,886.49"
type input "0.00"
radio input "true"
type input "0.00"
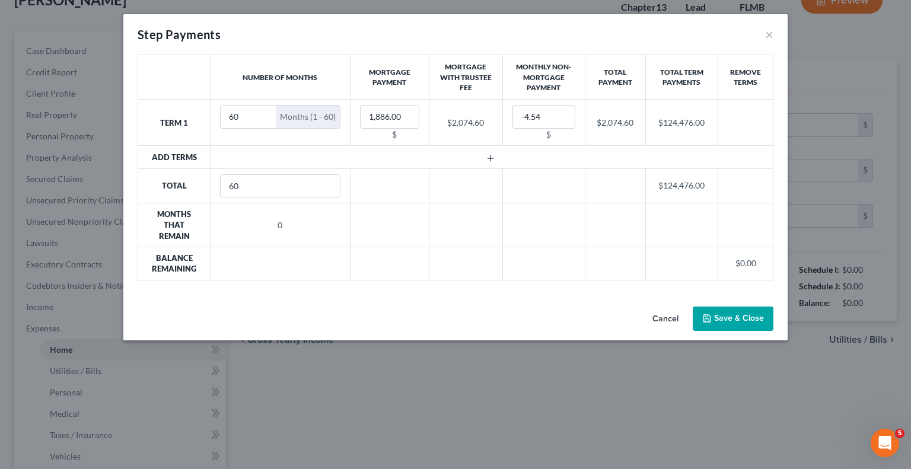
type input "0.00"
type input "300.00"
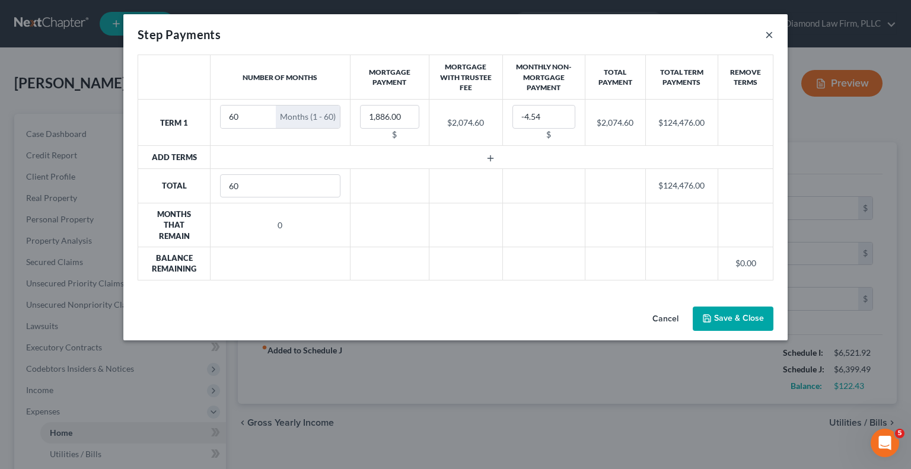
click at [769, 36] on button "×" at bounding box center [769, 34] width 8 height 14
click at [771, 33] on button "×" at bounding box center [769, 34] width 8 height 14
click at [723, 315] on button "Save & Close" at bounding box center [733, 319] width 81 height 25
click at [720, 307] on button "Save & Close" at bounding box center [733, 319] width 81 height 25
click at [764, 34] on div "Step Payments ×" at bounding box center [455, 34] width 664 height 40
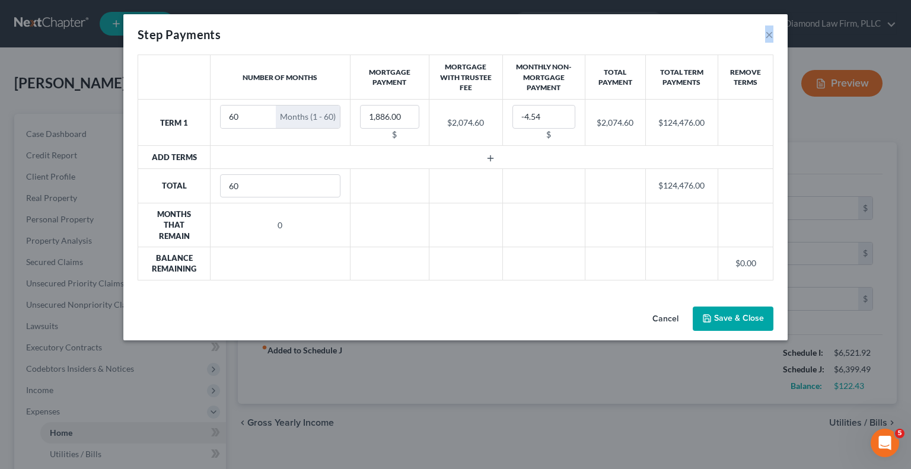
click at [764, 34] on div "Step Payments ×" at bounding box center [455, 34] width 664 height 40
click at [769, 32] on button "×" at bounding box center [769, 34] width 8 height 14
click at [769, 31] on button "×" at bounding box center [769, 34] width 8 height 14
click at [658, 309] on button "Cancel" at bounding box center [665, 320] width 45 height 24
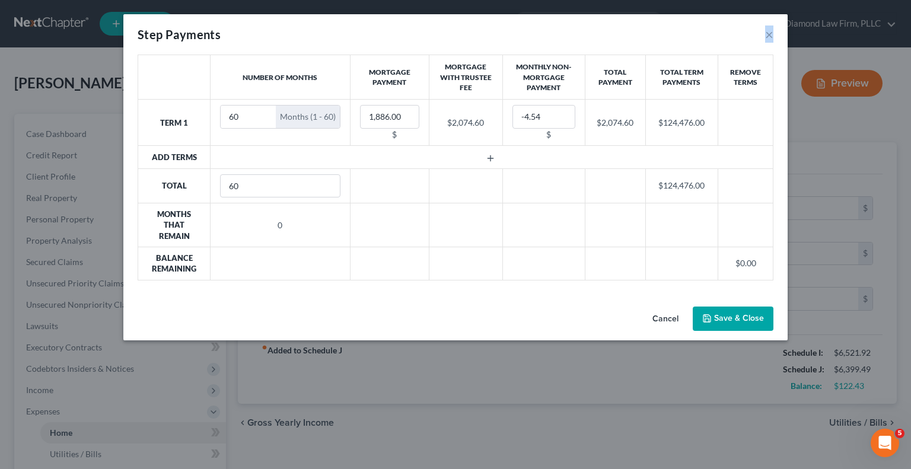
click at [662, 308] on button "Cancel" at bounding box center [665, 320] width 45 height 24
click at [767, 31] on button "×" at bounding box center [769, 34] width 8 height 14
click at [387, 320] on div "Cancel Save & Close" at bounding box center [455, 321] width 664 height 39
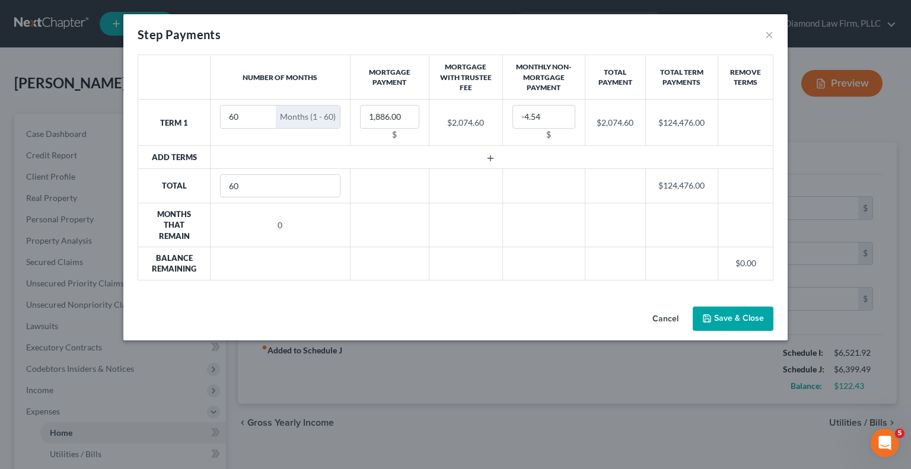
click at [656, 310] on button "Cancel" at bounding box center [665, 320] width 45 height 24
click at [657, 309] on button "Cancel" at bounding box center [665, 320] width 45 height 24
click at [720, 307] on button "Save & Close" at bounding box center [733, 319] width 81 height 25
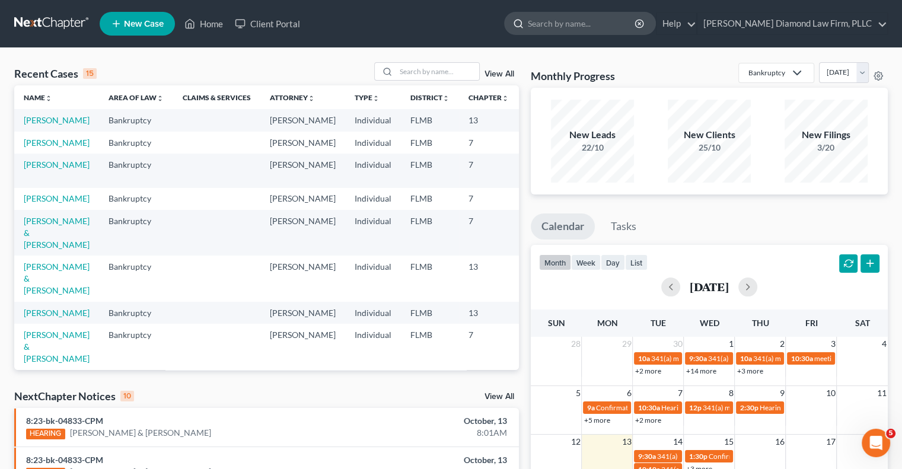
click at [578, 20] on input "search" at bounding box center [582, 23] width 109 height 22
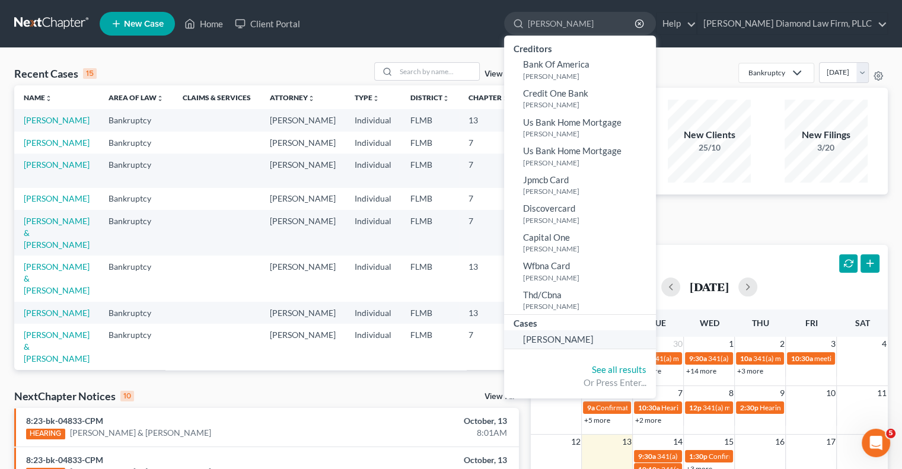
type input "bagwell"
click at [603, 344] on link "[PERSON_NAME]" at bounding box center [580, 339] width 152 height 18
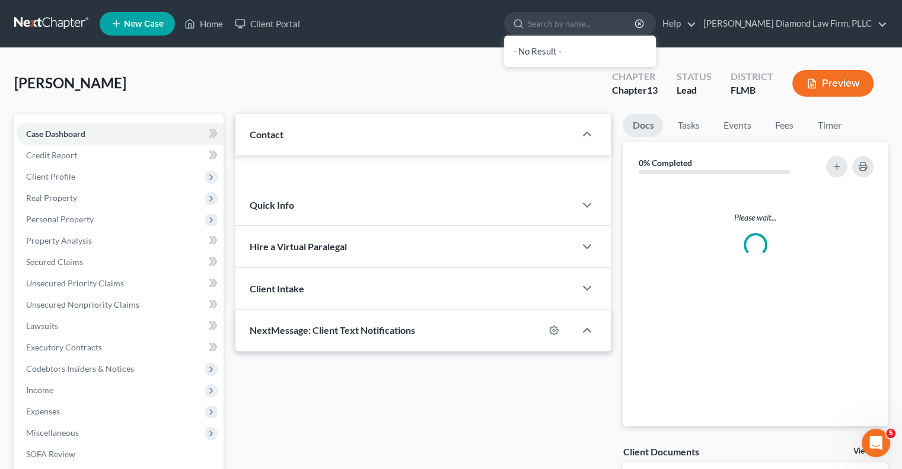
click at [600, 341] on div "NextMessage: Client Text Notifications Please wait... Select" at bounding box center [424, 331] width 376 height 42
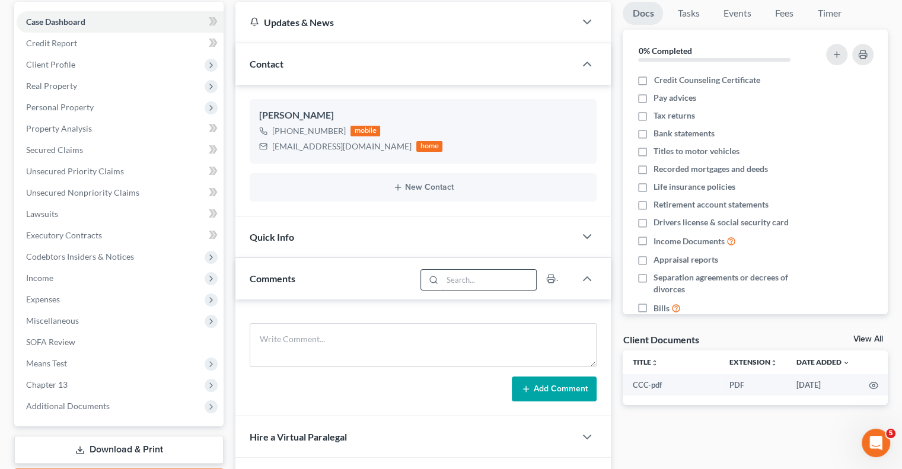
scroll to position [178, 0]
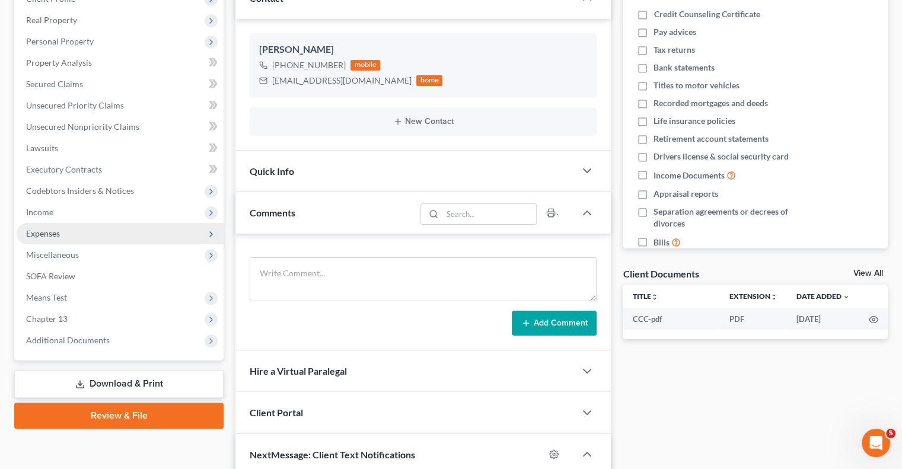
click at [38, 237] on span "Expenses" at bounding box center [43, 233] width 34 height 10
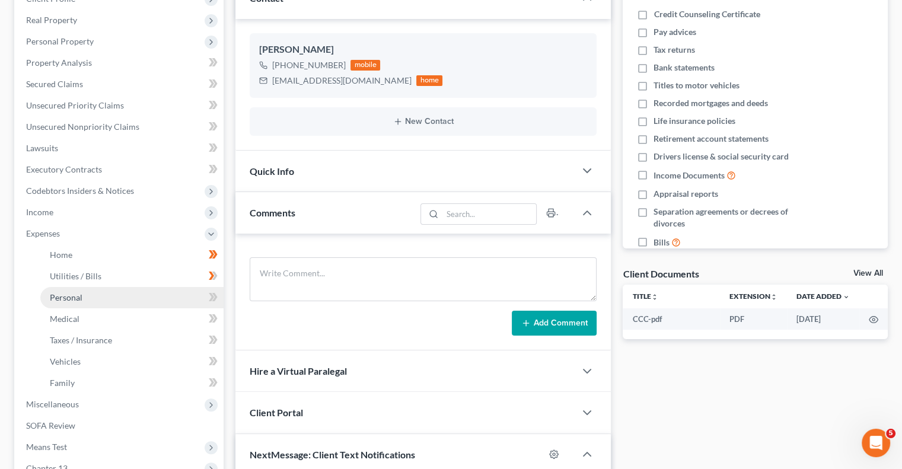
click at [64, 298] on span "Personal" at bounding box center [66, 297] width 33 height 10
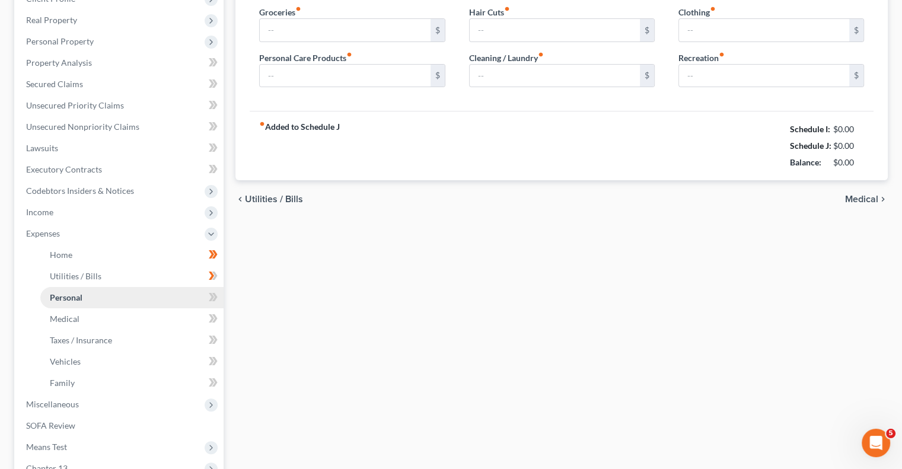
scroll to position [71, 0]
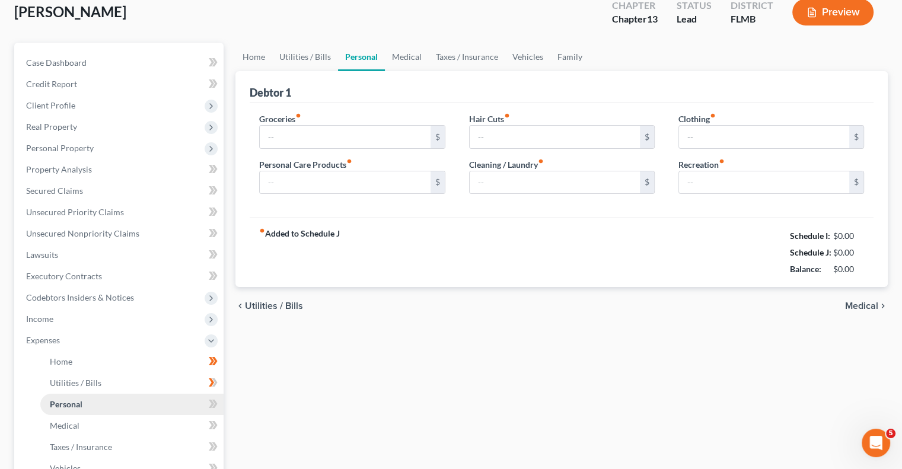
click at [64, 298] on ul "Case Dashboard Payments Invoices Payments Payments Credit Report Client Profile" at bounding box center [120, 329] width 207 height 555
type input "530.00"
type input "50.00"
type input "0.00"
type input "20.00"
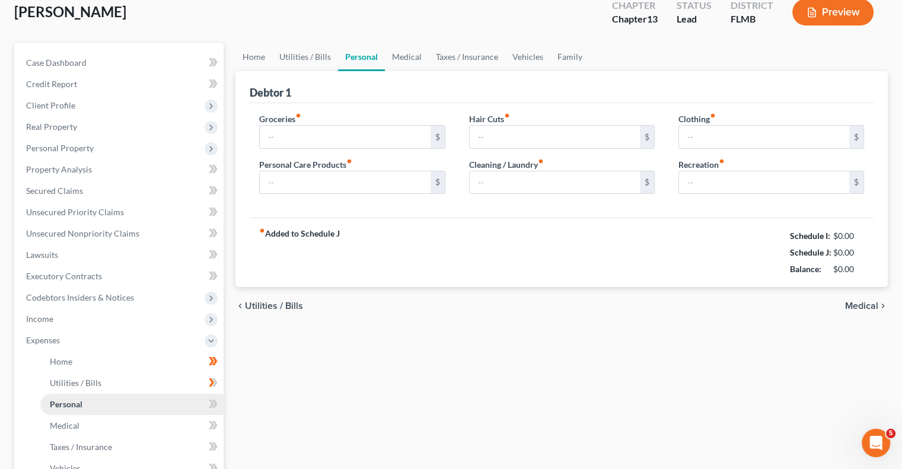
type input "25.00"
type input "75.00"
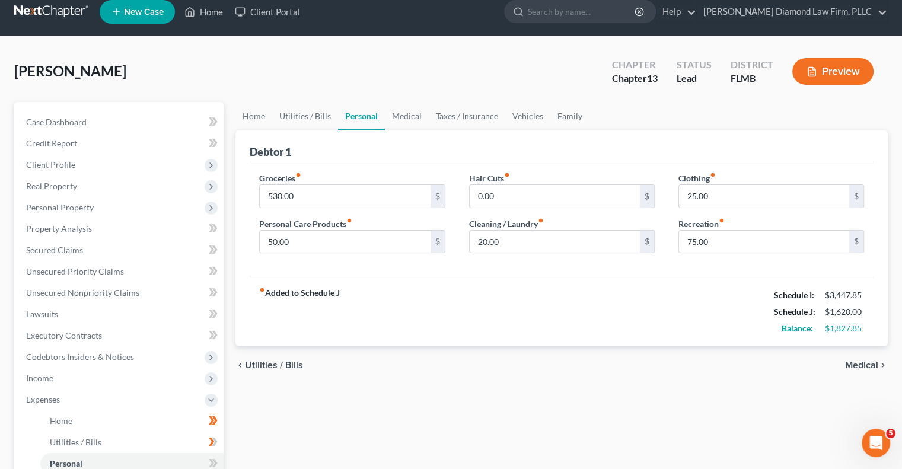
scroll to position [0, 0]
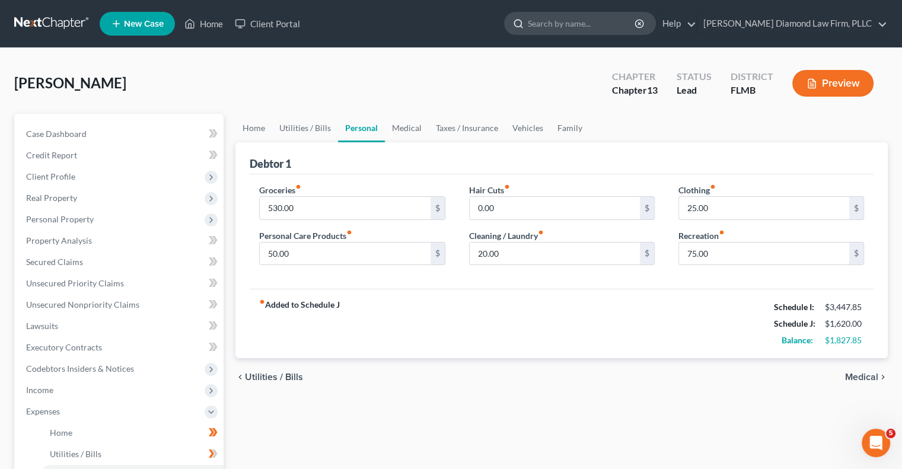
click at [578, 26] on input "search" at bounding box center [582, 23] width 109 height 22
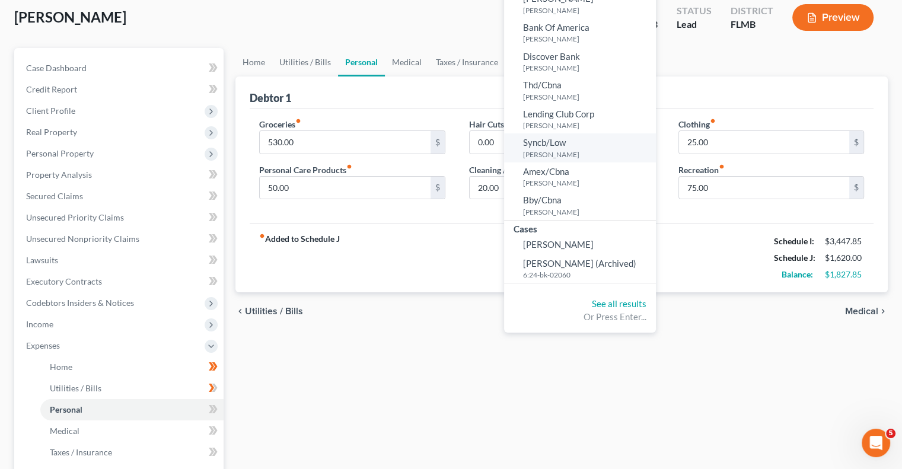
scroll to position [119, 0]
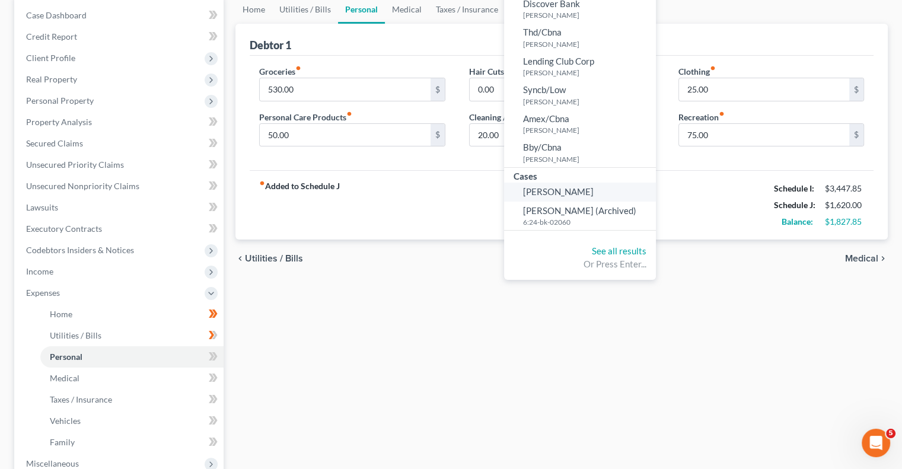
type input "[PERSON_NAME]"
click at [594, 194] on span "[PERSON_NAME]" at bounding box center [558, 191] width 71 height 11
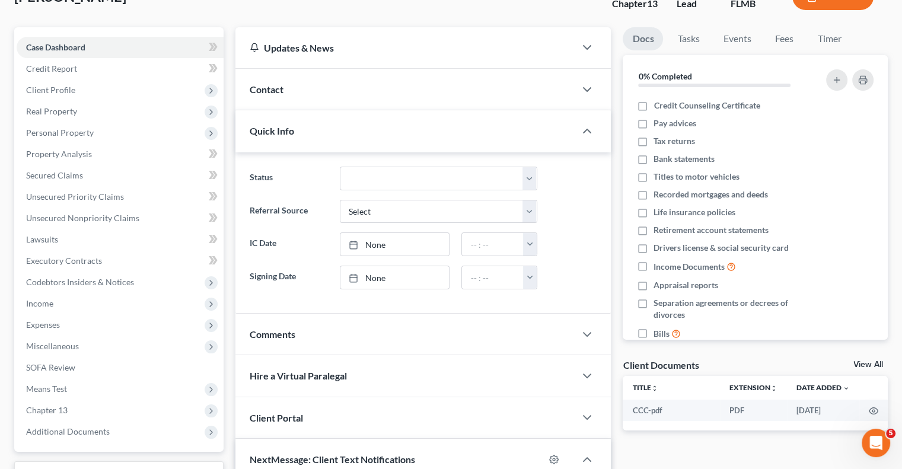
scroll to position [59, 0]
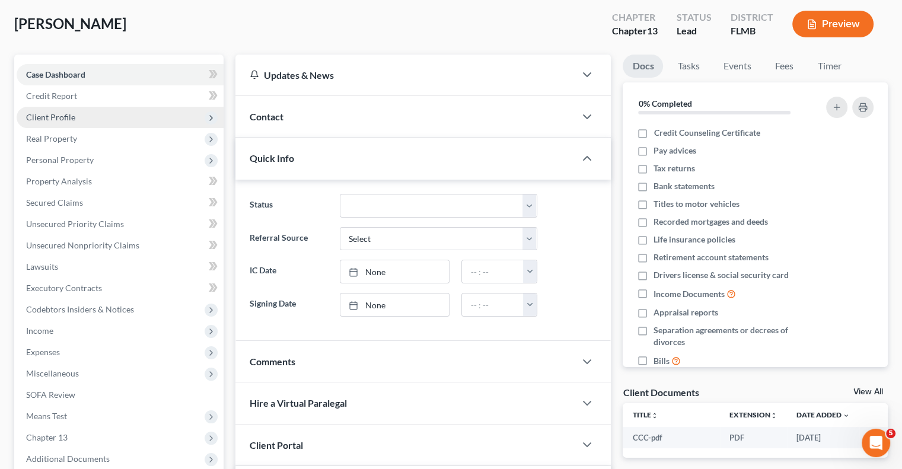
click at [94, 115] on span "Client Profile" at bounding box center [120, 117] width 207 height 21
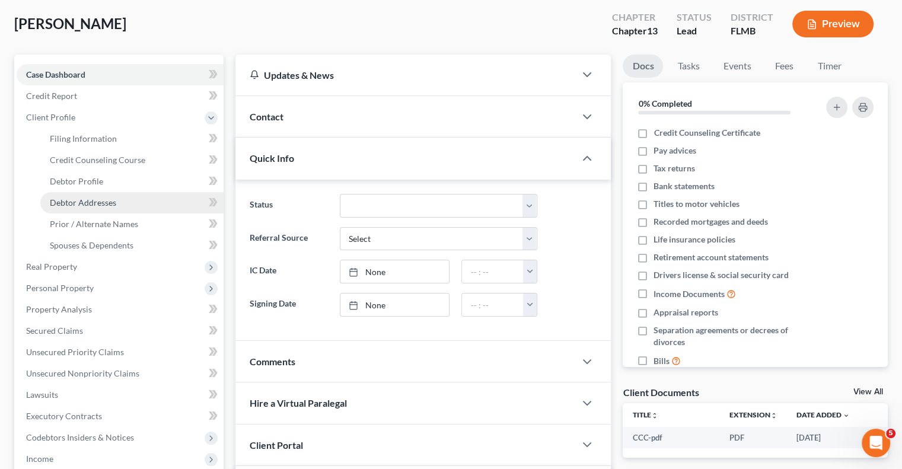
click at [49, 203] on link "Debtor Addresses" at bounding box center [131, 202] width 183 height 21
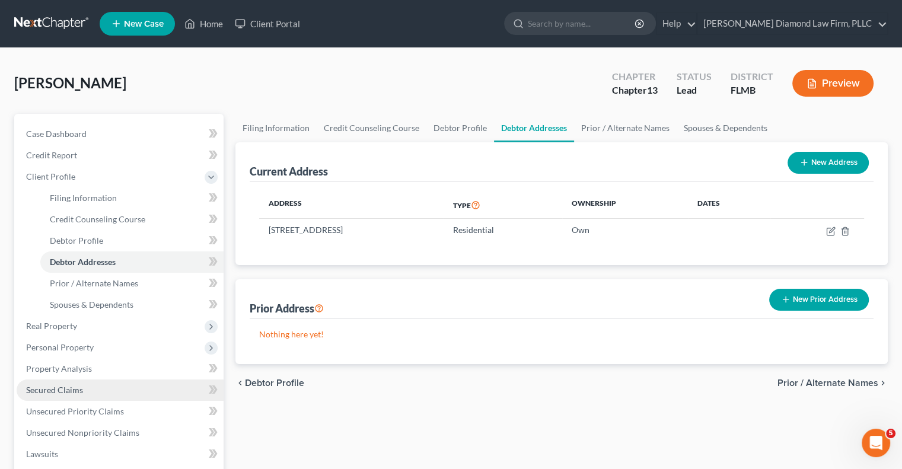
click at [70, 386] on span "Secured Claims" at bounding box center [54, 390] width 57 height 10
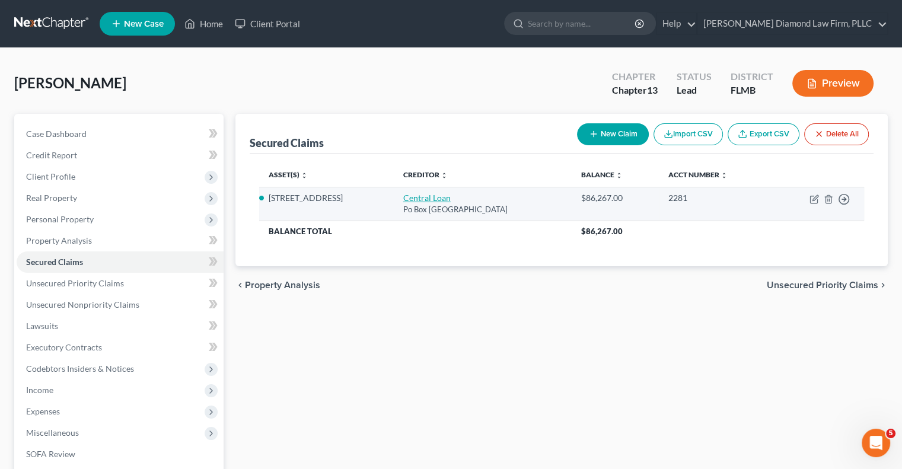
drag, startPoint x: 510, startPoint y: 208, endPoint x: 409, endPoint y: 193, distance: 102.5
click at [399, 190] on td "Central Loan Po Box 77404, Ewing, NJ 08628" at bounding box center [483, 204] width 178 height 34
copy td "Central Loan Po Box 77404, Ewing, NJ 08628"
drag, startPoint x: 672, startPoint y: 196, endPoint x: 691, endPoint y: 196, distance: 19.6
click at [691, 196] on div "2281" at bounding box center [716, 198] width 94 height 12
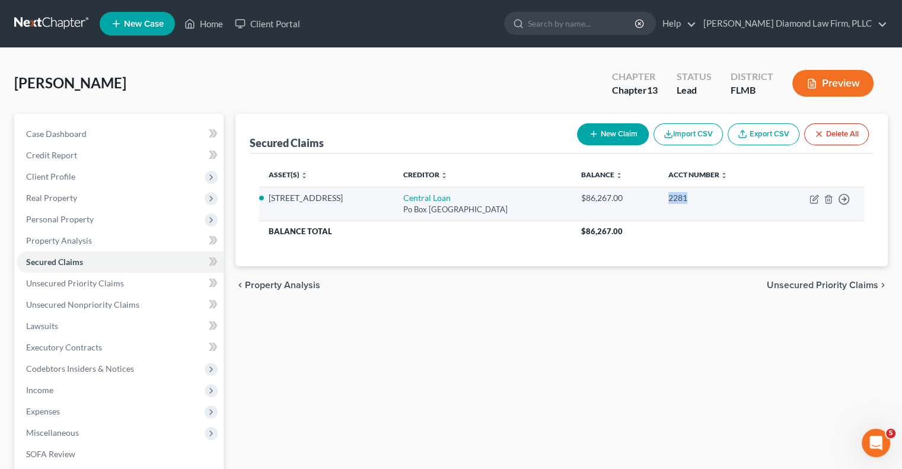
copy div "2281"
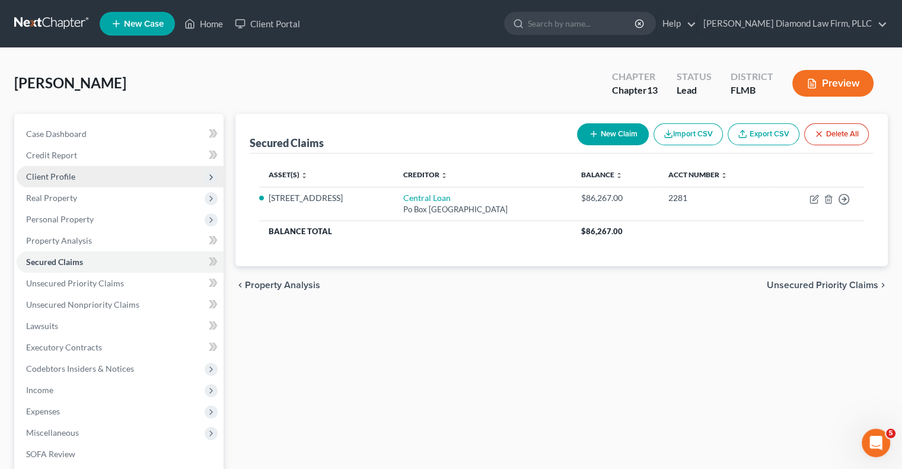
click at [50, 181] on span "Client Profile" at bounding box center [50, 176] width 49 height 10
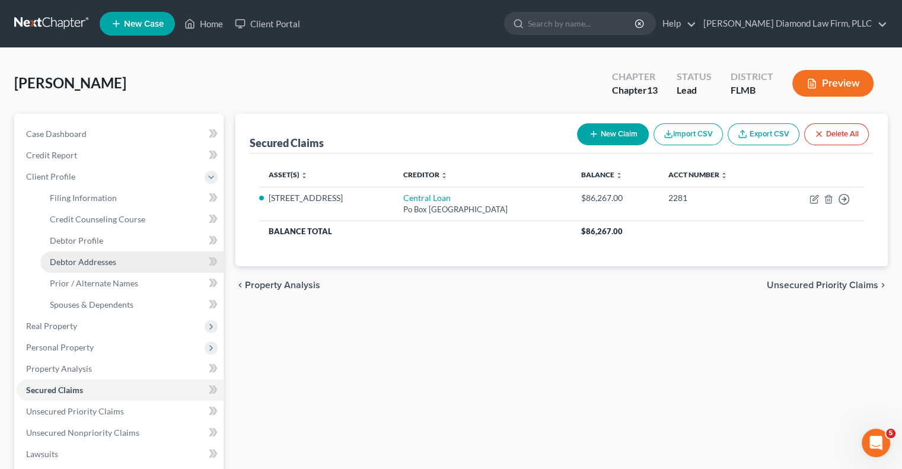
click at [57, 257] on span "Debtor Addresses" at bounding box center [83, 262] width 66 height 10
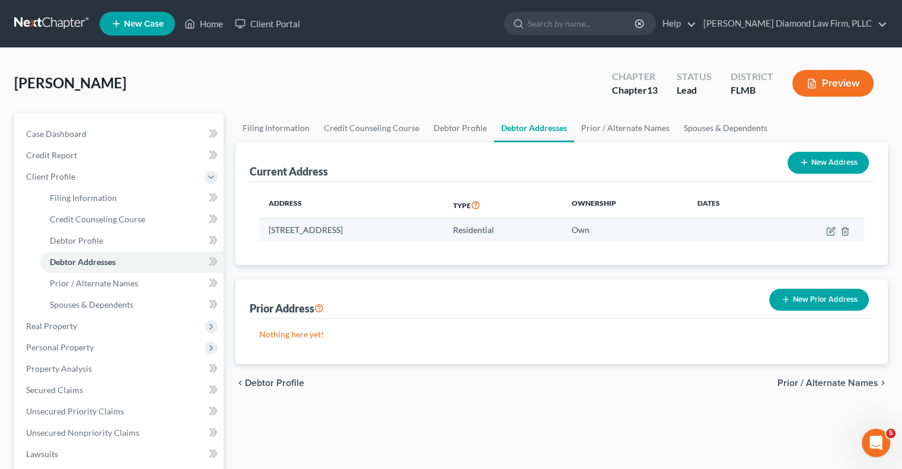
click at [262, 231] on td "2343 Ardenwood Dr, Springfield, FL 34609" at bounding box center [351, 230] width 185 height 23
drag, startPoint x: 270, startPoint y: 230, endPoint x: 413, endPoint y: 228, distance: 143.0
click at [422, 228] on td "2343 Ardenwood Dr, Springfield, FL 34609" at bounding box center [351, 230] width 185 height 23
copy td "2343 Ardenwood Dr, Springfield, FL 34609"
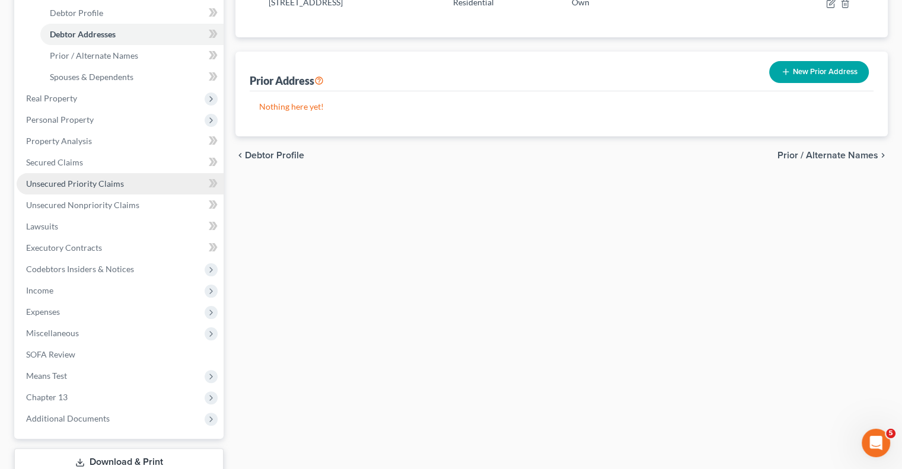
scroll to position [237, 0]
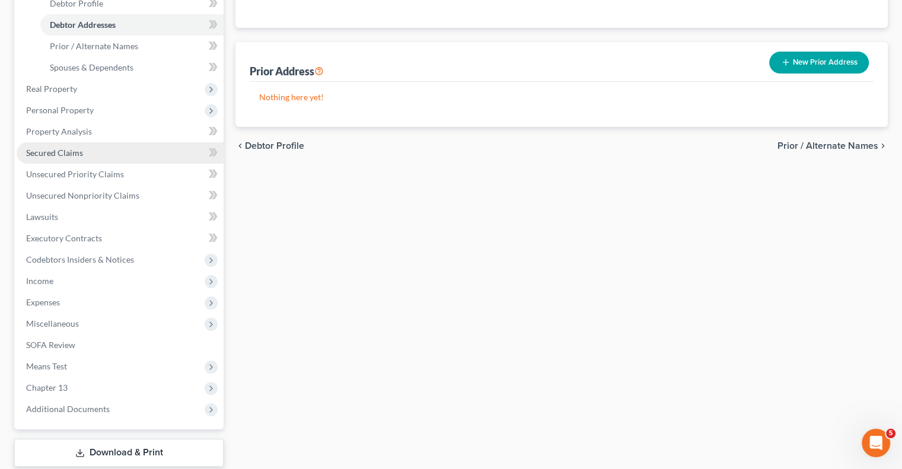
click at [71, 151] on span "Secured Claims" at bounding box center [54, 153] width 57 height 10
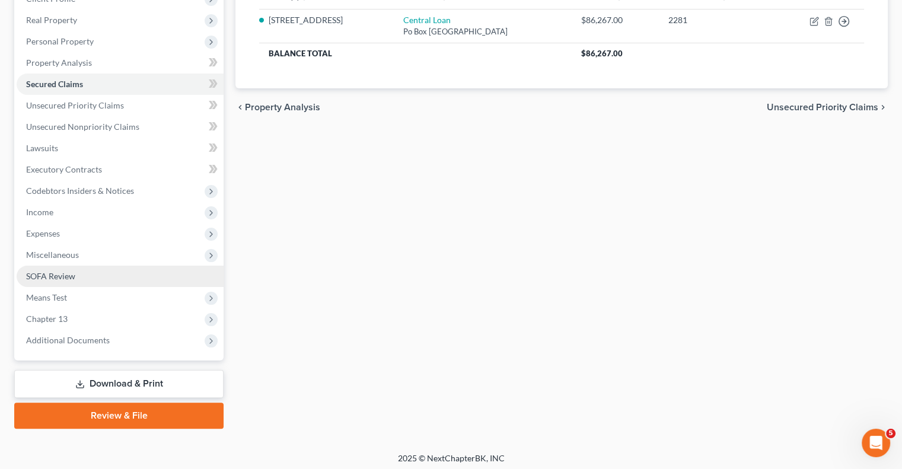
scroll to position [182, 0]
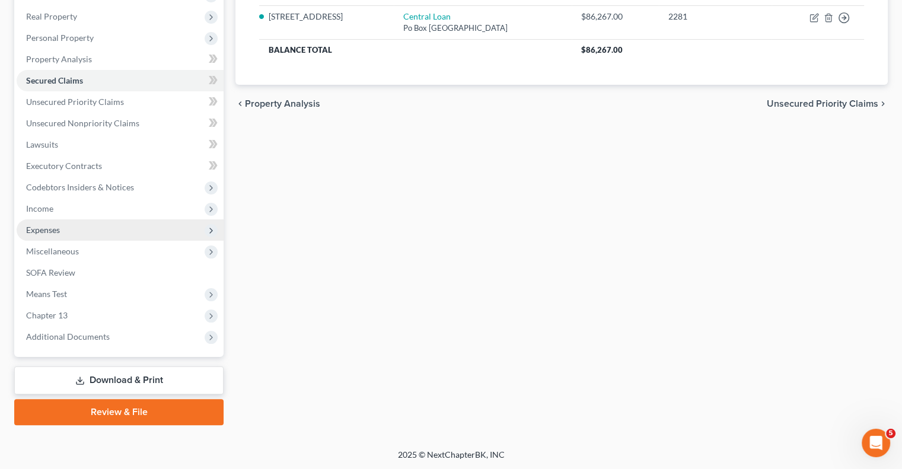
click at [84, 227] on span "Expenses" at bounding box center [120, 230] width 207 height 21
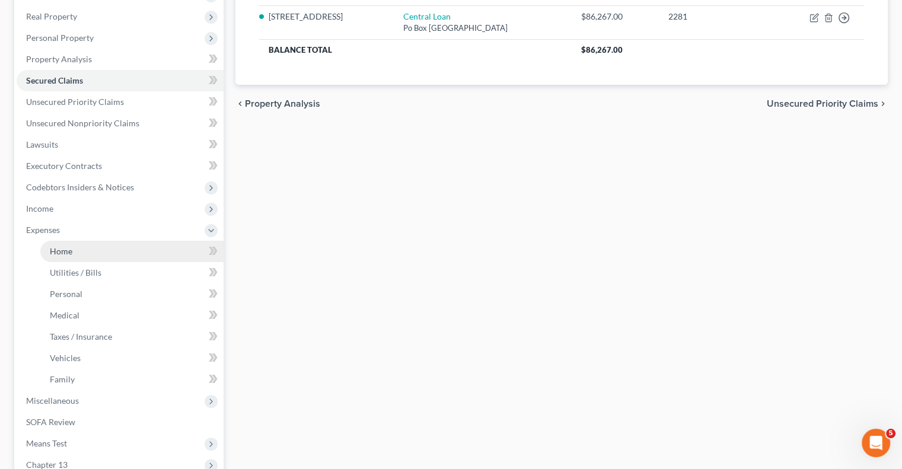
click at [66, 248] on span "Home" at bounding box center [61, 251] width 23 height 10
